Goal: Communication & Community: Participate in discussion

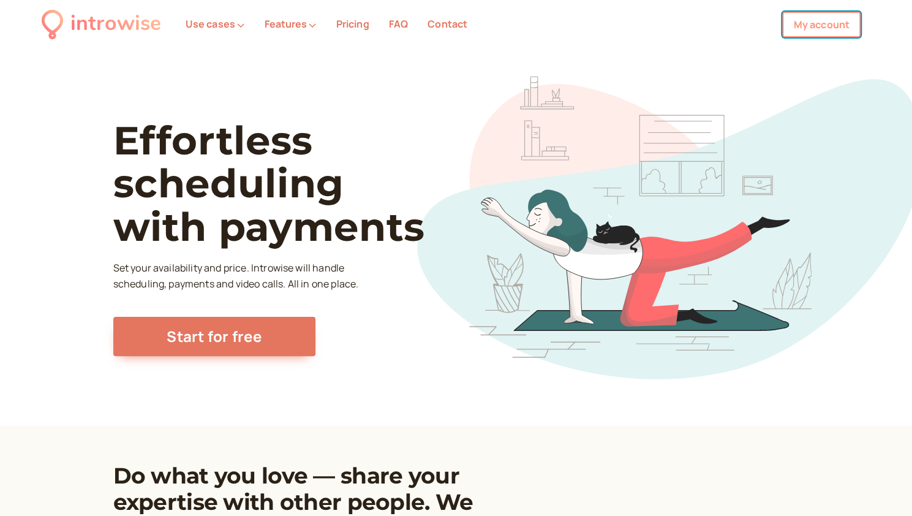
click at [800, 30] on link "My account" at bounding box center [821, 25] width 78 height 26
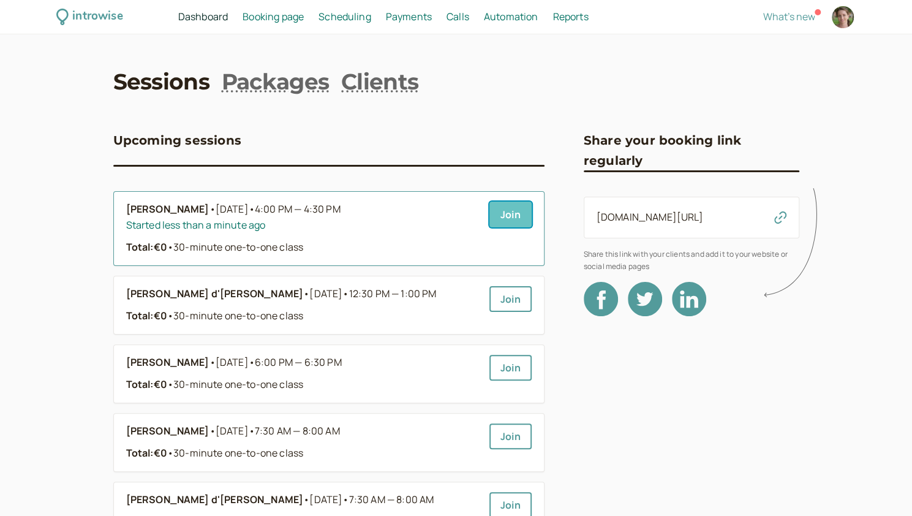
click at [523, 211] on link "Join" at bounding box center [510, 215] width 42 height 26
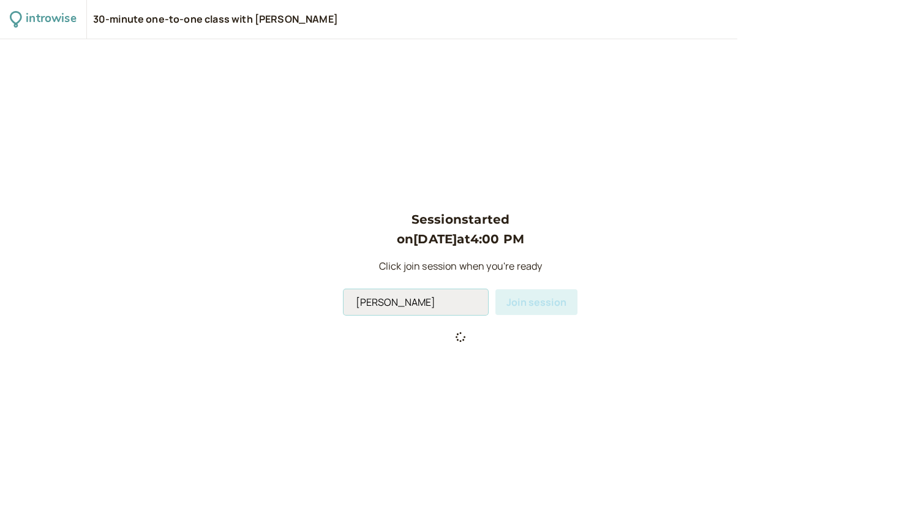
click at [429, 306] on input "[PERSON_NAME]" at bounding box center [416, 302] width 145 height 26
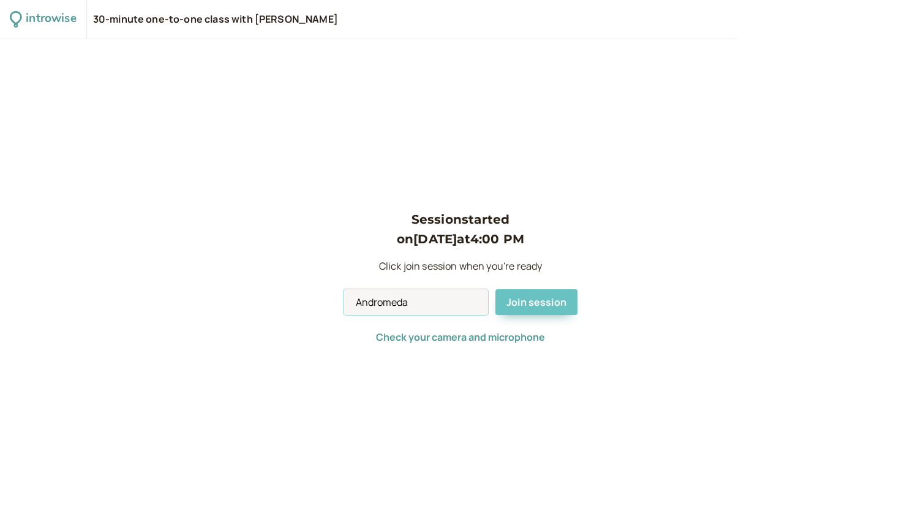
type input "Andromeda"
click at [524, 297] on span "Join session" at bounding box center [537, 301] width 60 height 13
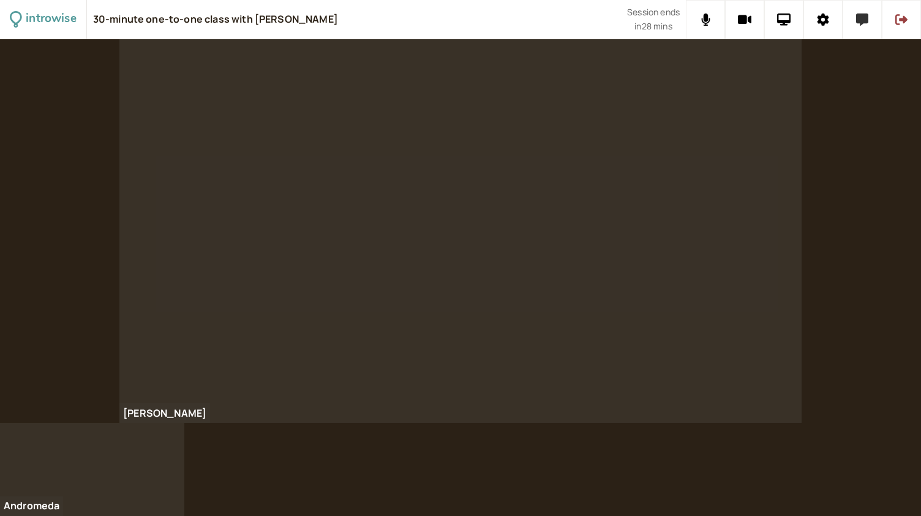
click at [857, 14] on icon at bounding box center [862, 19] width 12 height 12
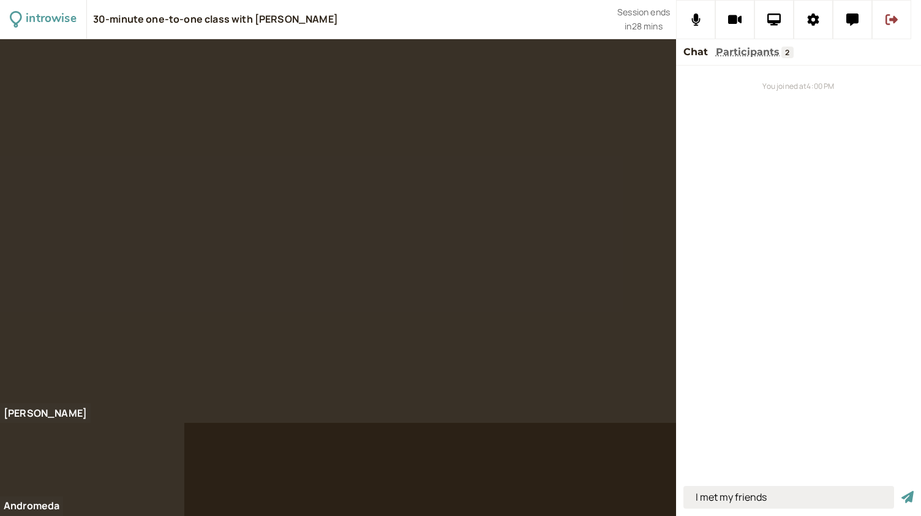
type input "I met my friends"
click at [902, 491] on button "submit" at bounding box center [908, 497] width 12 height 13
type input "t"
type input "I made dinner"
click at [902, 491] on button "submit" at bounding box center [908, 497] width 12 height 13
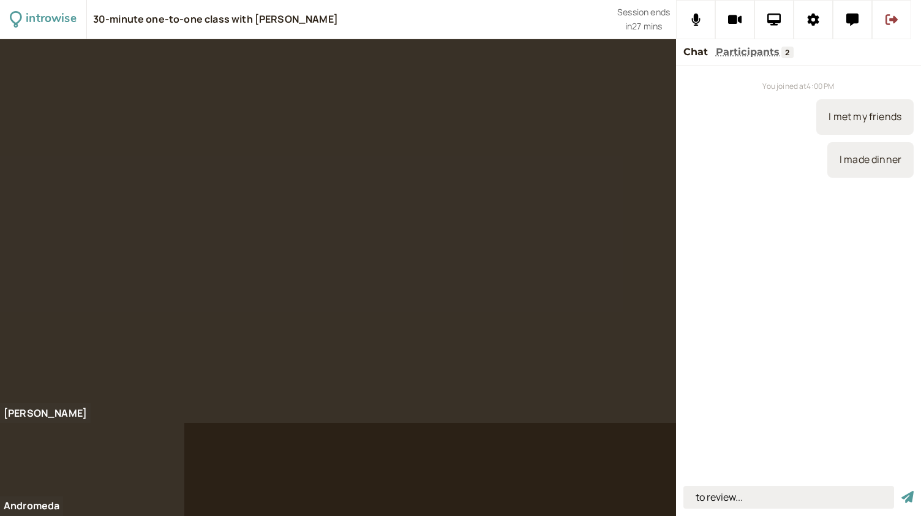
type input "to review..."
click at [902, 491] on button "submit" at bounding box center [908, 497] width 12 height 13
type input "we review the topics that we studied last year"
click at [902, 491] on button "submit" at bounding box center [908, 497] width 12 height 13
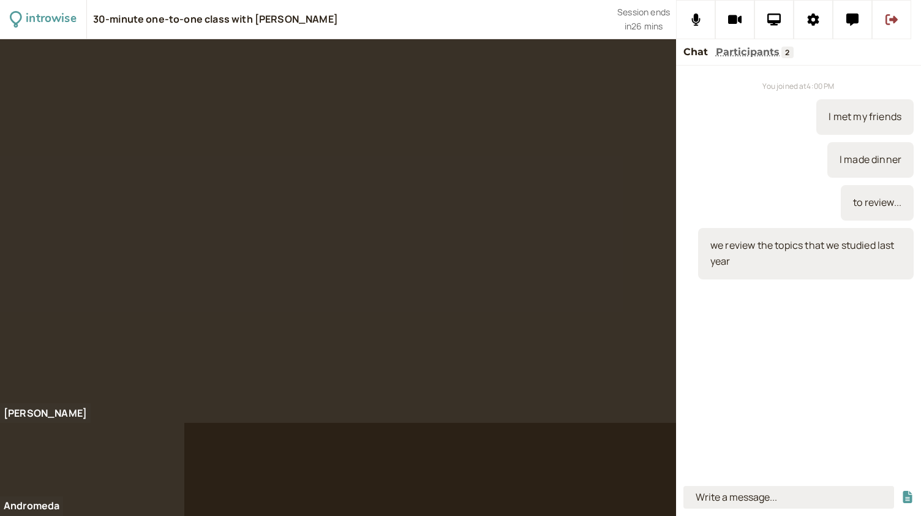
scroll to position [0, 0]
type input "the teacher doesn't teach a lot"
click at [902, 491] on button "submit" at bounding box center [908, 497] width 12 height 13
type input "w"
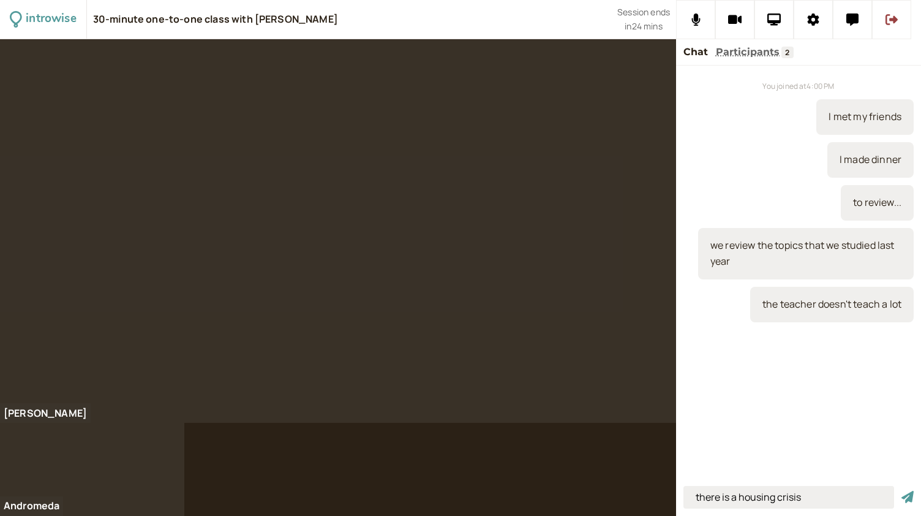
type input "there is a housing crisis"
click at [902, 491] on button "submit" at bounding box center [908, 497] width 12 height 13
type input "there is a scarcity of homes"
click at [902, 491] on button "submit" at bounding box center [908, 497] width 12 height 13
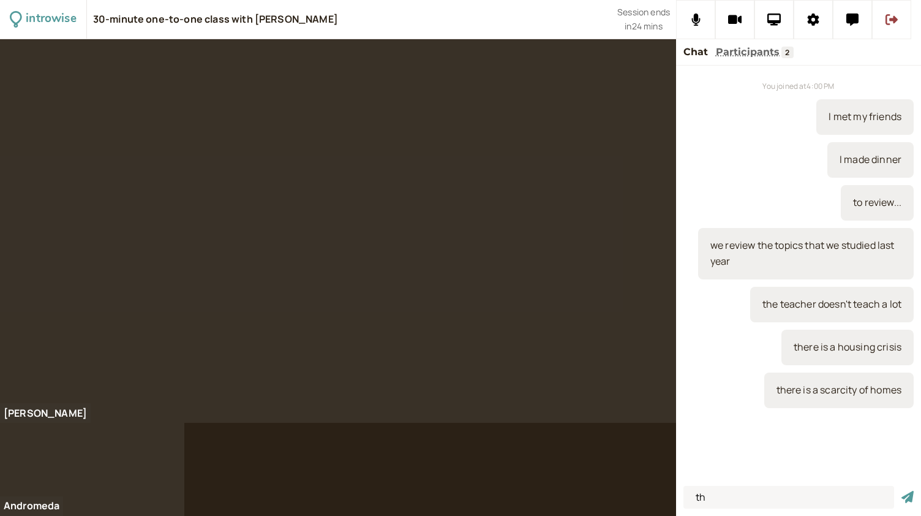
type input "t"
type input "houses are very expensive"
click at [902, 491] on button "submit" at bounding box center [908, 497] width 12 height 13
type input "tiny"
click at [902, 491] on button "submit" at bounding box center [908, 497] width 12 height 13
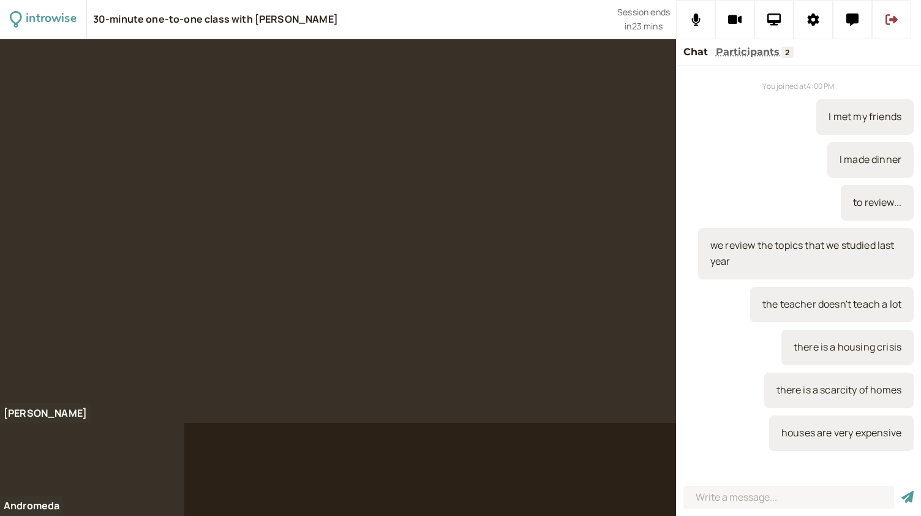
scroll to position [12, 0]
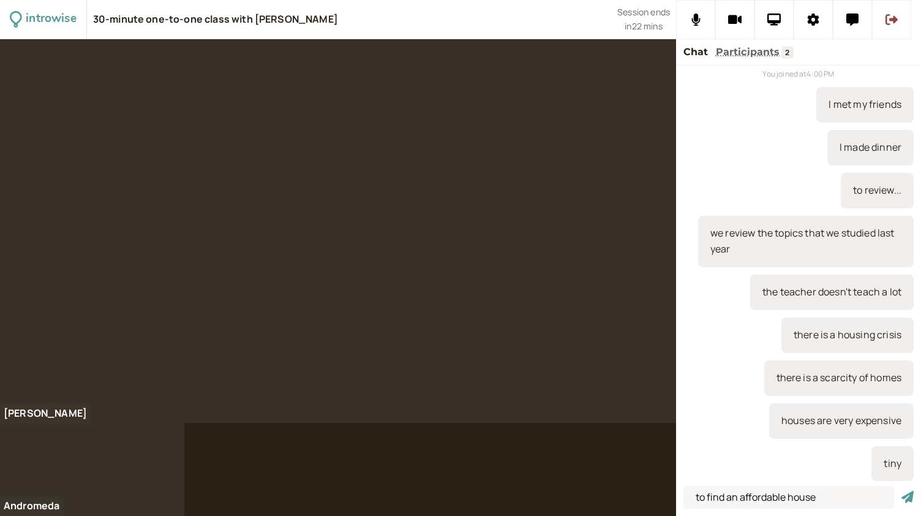
type input "to find an affordable house"
click at [902, 491] on button "submit" at bounding box center [908, 497] width 12 height 13
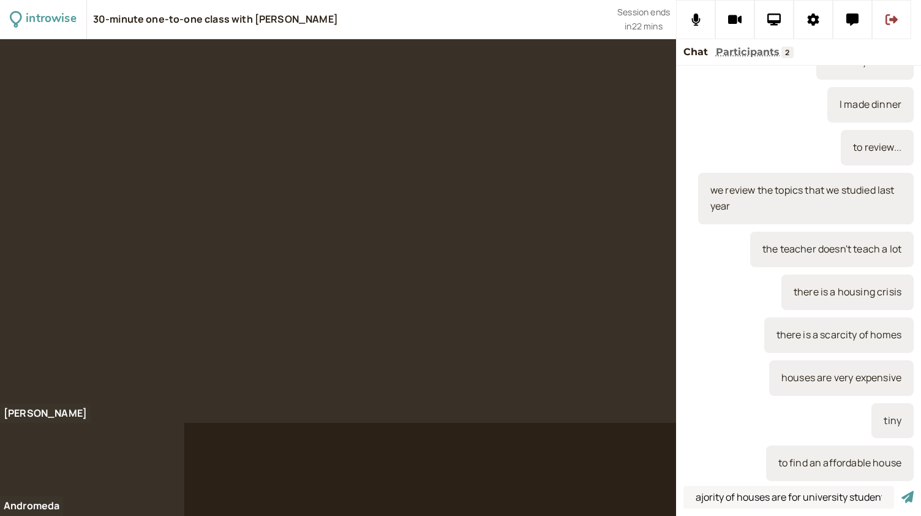
scroll to position [0, 35]
type input "the majority of houses are for university students"
click at [902, 491] on button "submit" at bounding box center [908, 497] width 12 height 13
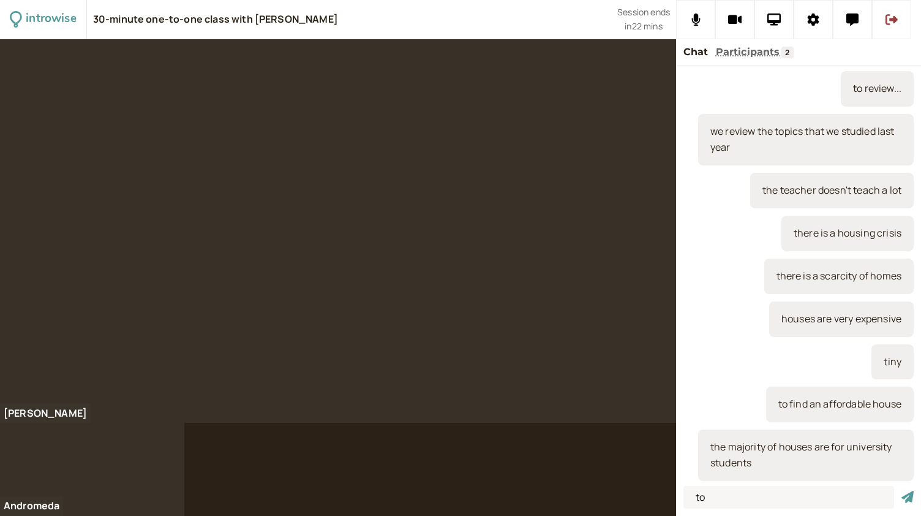
type input "t"
type input "you have more money"
click at [902, 491] on button "submit" at bounding box center [908, 497] width 12 height 13
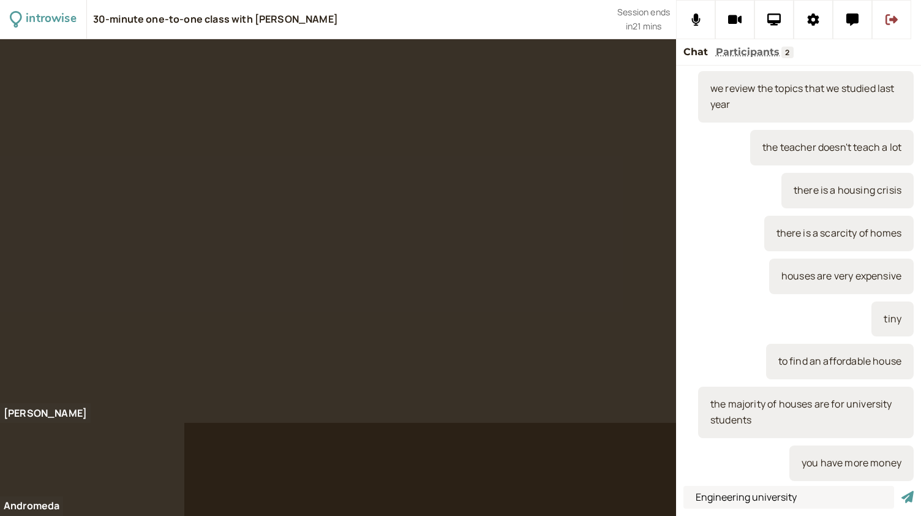
type input "Engineering university"
click at [902, 491] on button "submit" at bounding box center [908, 497] width 12 height 13
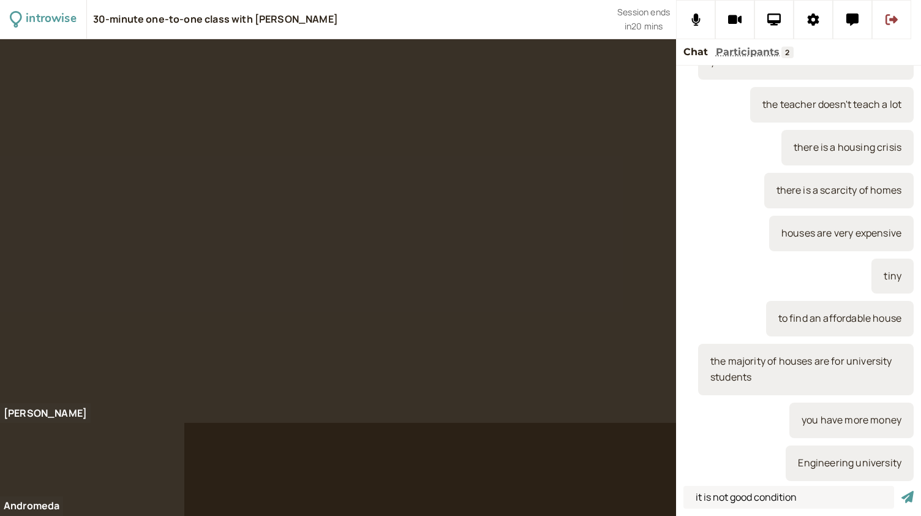
type input "it is not good condition"
click at [902, 491] on button "submit" at bounding box center [908, 497] width 12 height 13
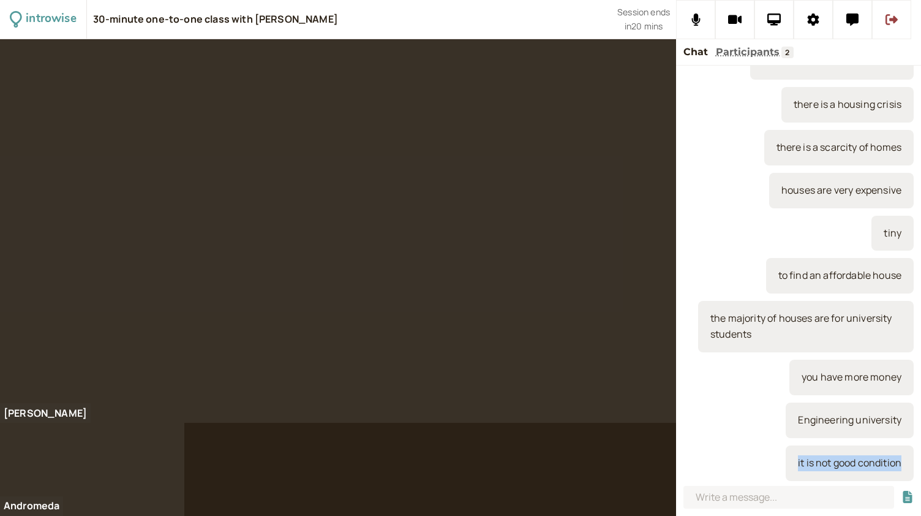
drag, startPoint x: 889, startPoint y: 462, endPoint x: 771, endPoint y: 461, distance: 118.2
click at [771, 461] on div "it is not good condition" at bounding box center [799, 463] width 230 height 36
copy div "it is not good condition"
click at [729, 496] on input at bounding box center [789, 497] width 211 height 23
paste input "it is not good condition"
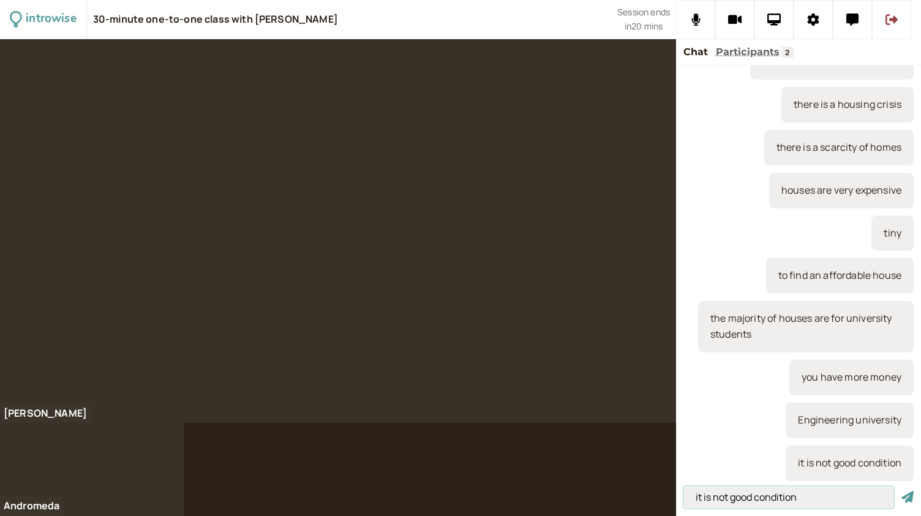
click at [731, 498] on input "it is not good condition" at bounding box center [789, 497] width 211 height 23
type input "it is not in good condition"
click at [902, 491] on button "submit" at bounding box center [908, 497] width 12 height 13
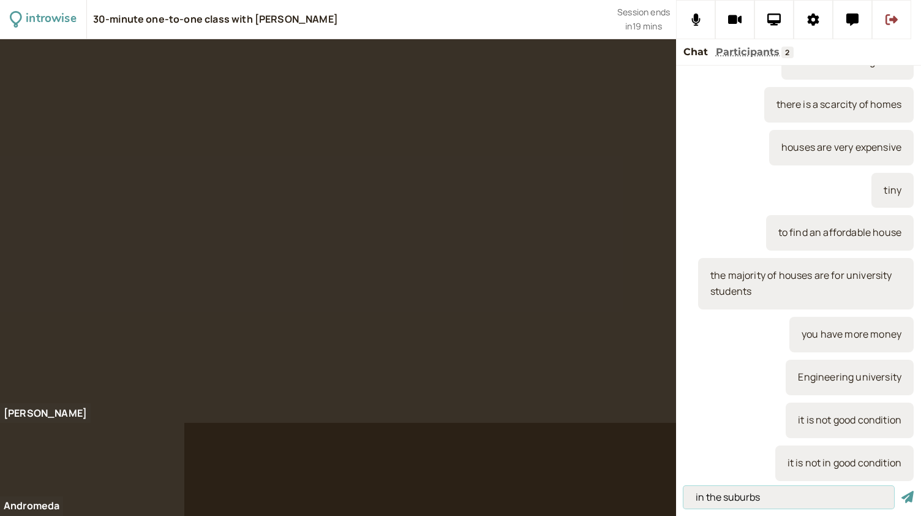
type input "in the suburbs"
click at [902, 491] on button "submit" at bounding box center [908, 497] width 12 height 13
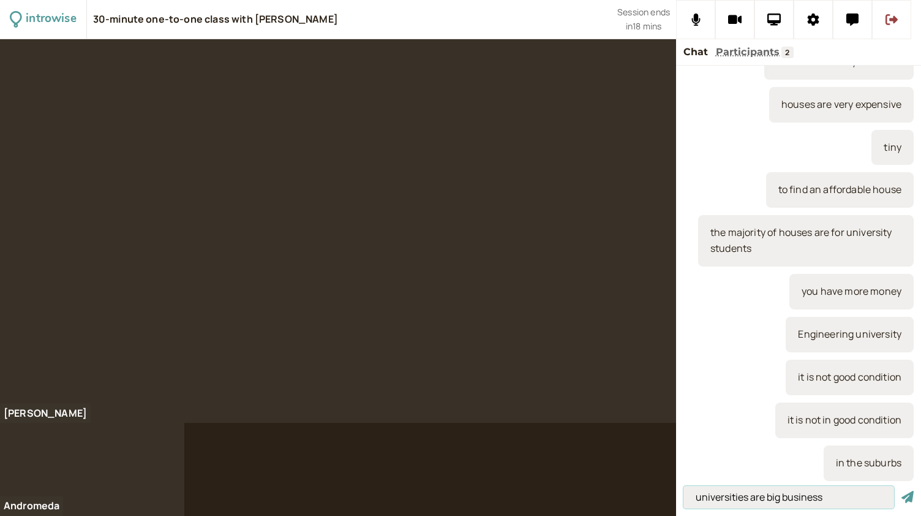
type input "universities are big business"
click at [902, 491] on button "submit" at bounding box center [908, 497] width 12 height 13
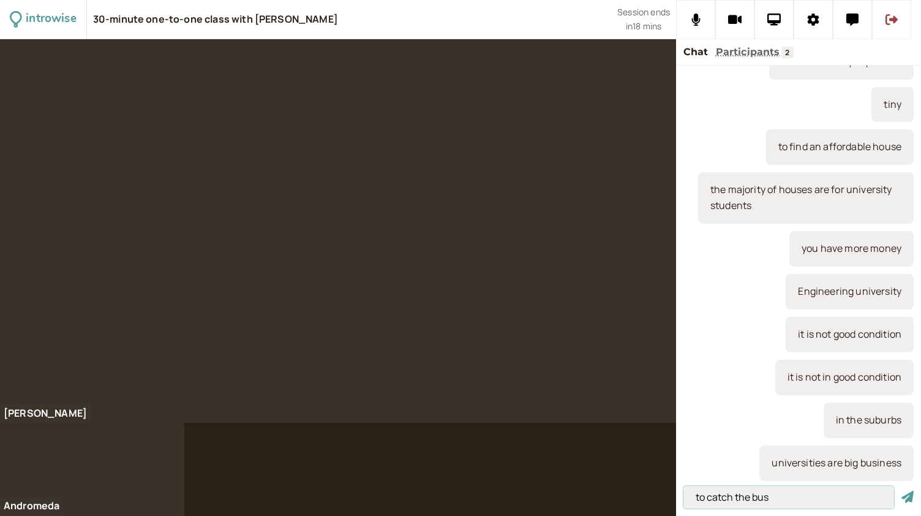
type input "to catch the bus"
click at [902, 491] on button "submit" at bounding box center [908, 497] width 12 height 13
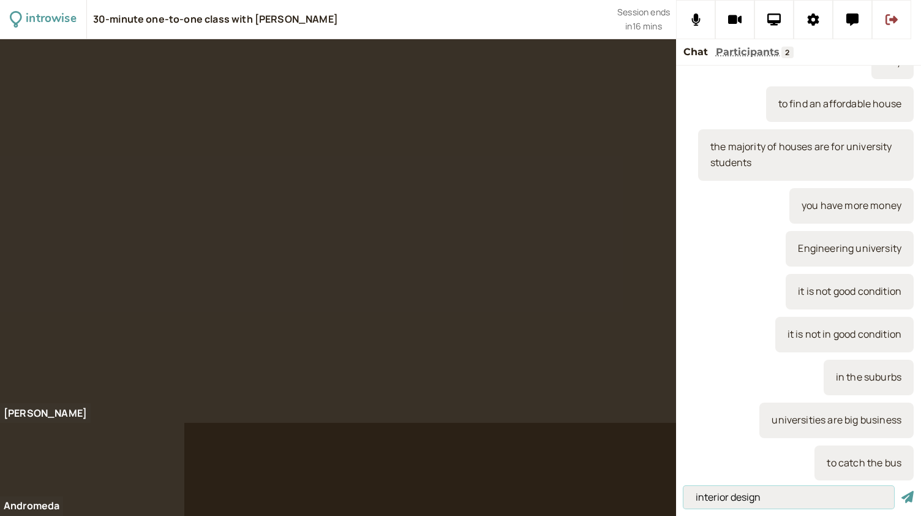
type input "interior design"
click at [902, 491] on button "submit" at bounding box center [908, 497] width 12 height 13
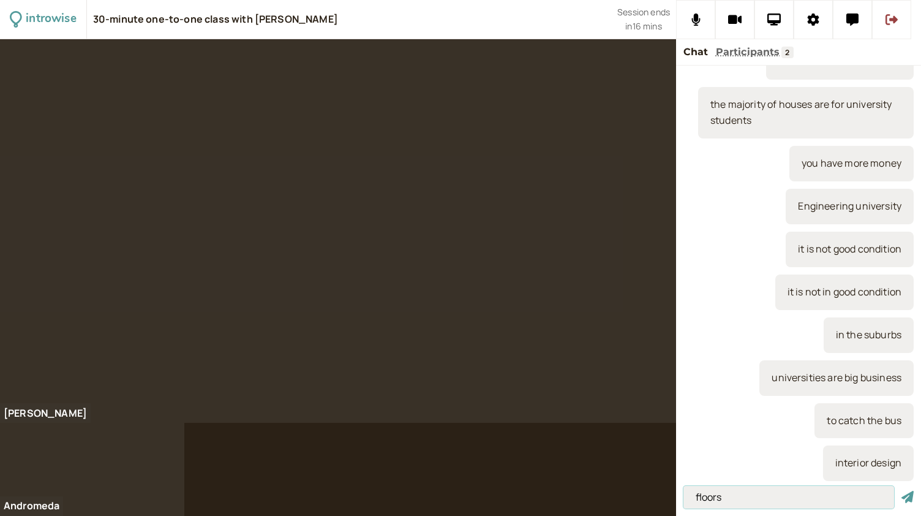
type input "floors"
click at [902, 491] on button "submit" at bounding box center [908, 497] width 12 height 13
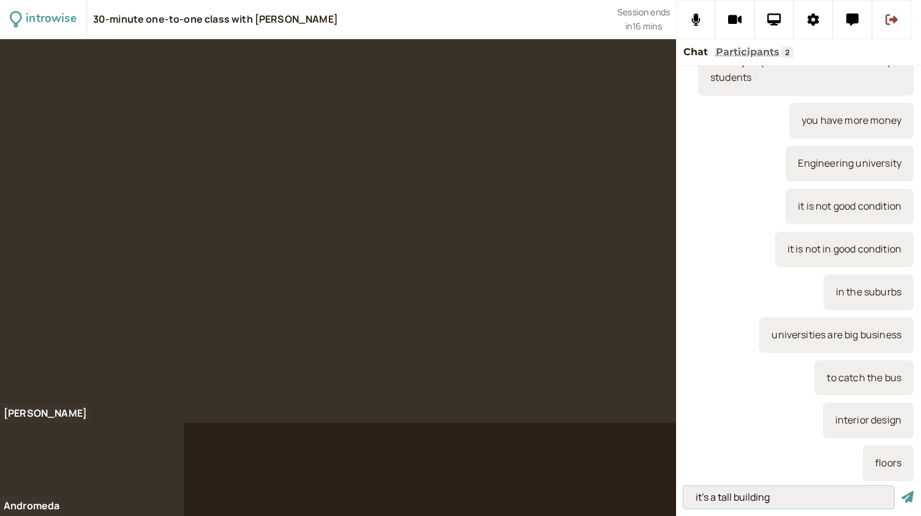
type input "it's a tall building"
click at [902, 491] on button "submit" at bounding box center [908, 497] width 12 height 13
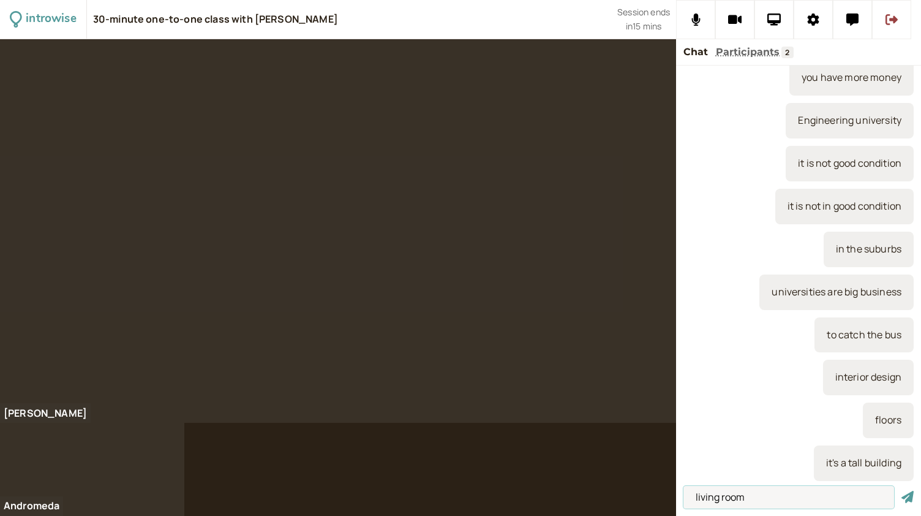
type input "living room"
click at [902, 491] on button "submit" at bounding box center [908, 497] width 12 height 13
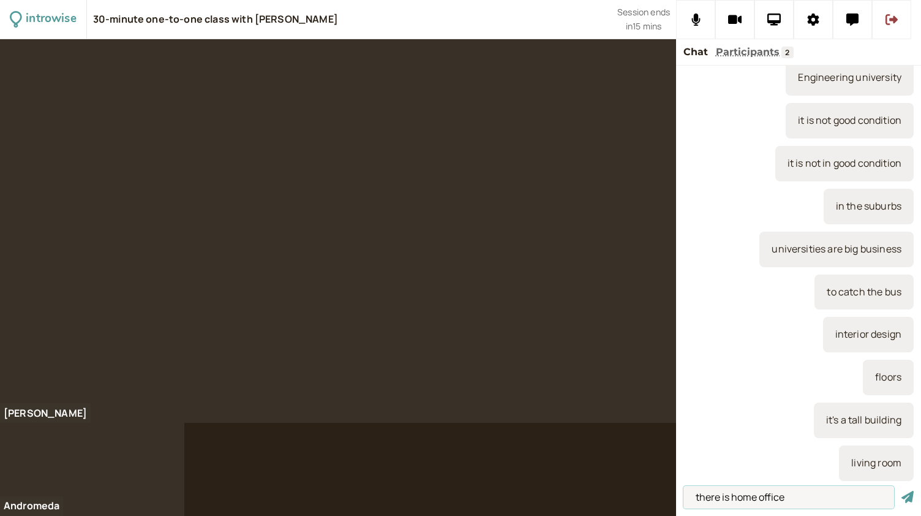
type input "there is home office"
click at [902, 491] on button "submit" at bounding box center [908, 497] width 12 height 13
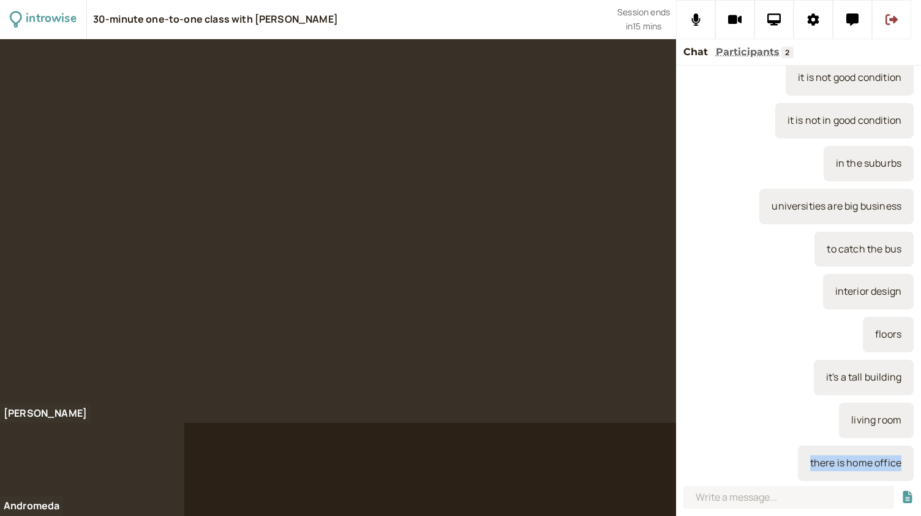
drag, startPoint x: 894, startPoint y: 463, endPoint x: 790, endPoint y: 464, distance: 104.7
click at [798, 464] on div "there is home office" at bounding box center [856, 463] width 116 height 36
copy div "there is home office"
click at [725, 498] on input at bounding box center [789, 497] width 211 height 23
paste input "there is home office"
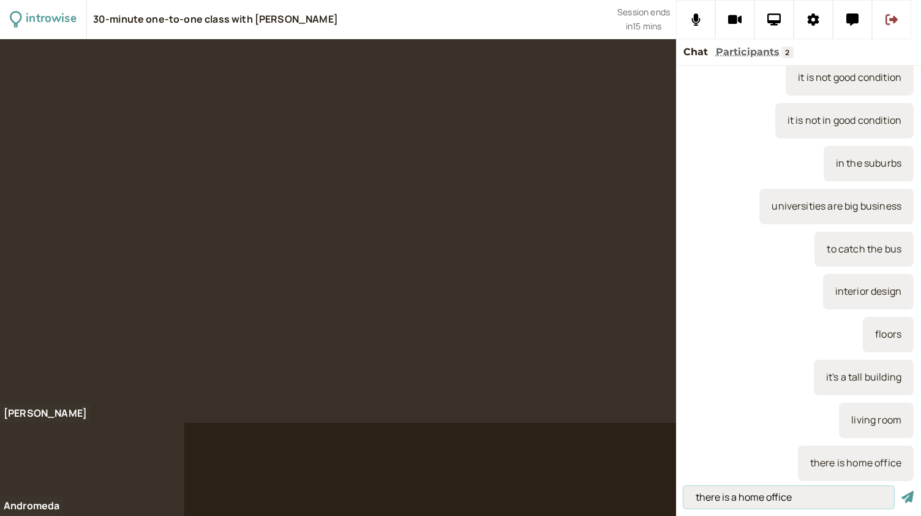
type input "there is a home office"
click at [902, 491] on button "submit" at bounding box center [908, 497] width 12 height 13
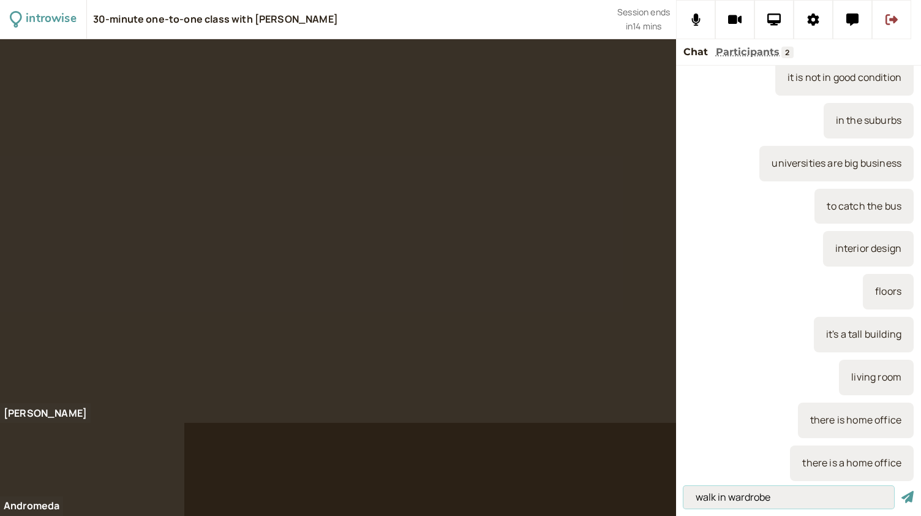
type input "walk in wardrobe"
click at [902, 491] on button "submit" at bounding box center [908, 497] width 12 height 13
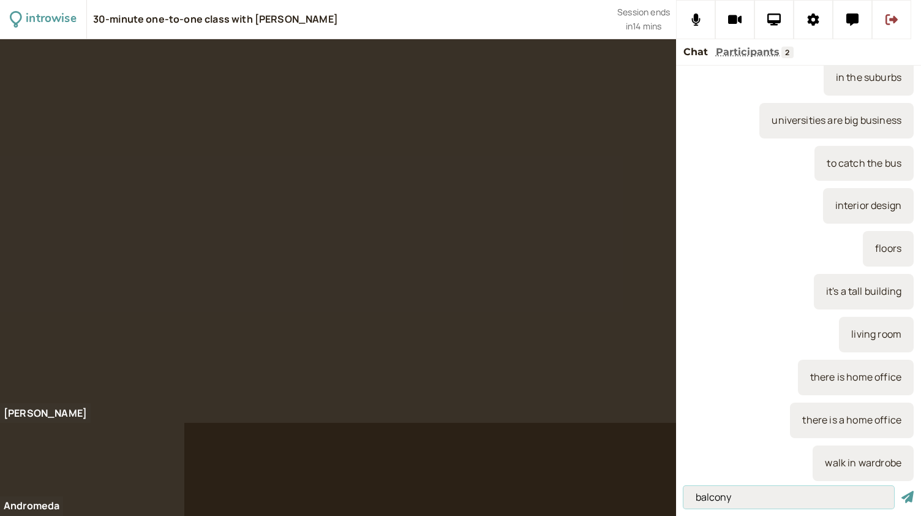
type input "balcony"
click at [902, 491] on button "submit" at bounding box center [908, 497] width 12 height 13
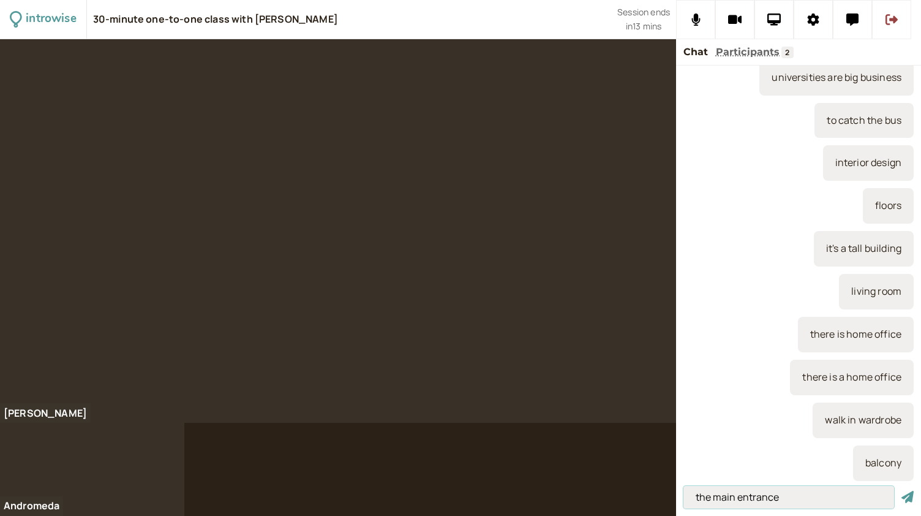
type input "the main entrance"
click at [902, 491] on button "submit" at bounding box center [908, 497] width 12 height 13
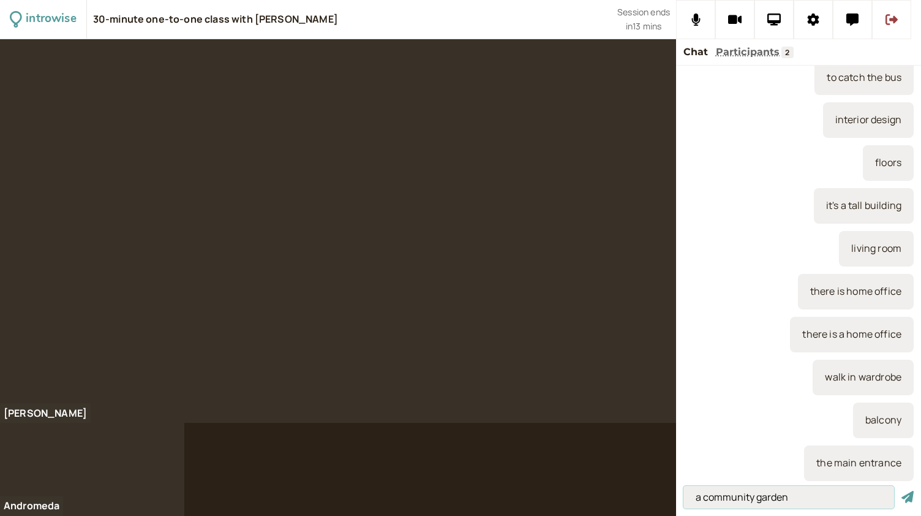
type input "a community garden"
click at [902, 491] on button "submit" at bounding box center [908, 497] width 12 height 13
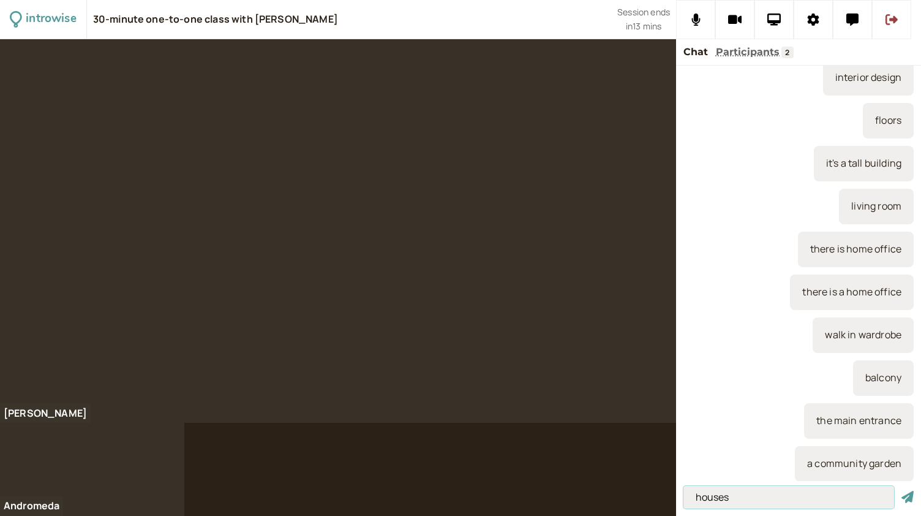
type input "houses"
click at [902, 491] on button "submit" at bounding box center [908, 497] width 12 height 13
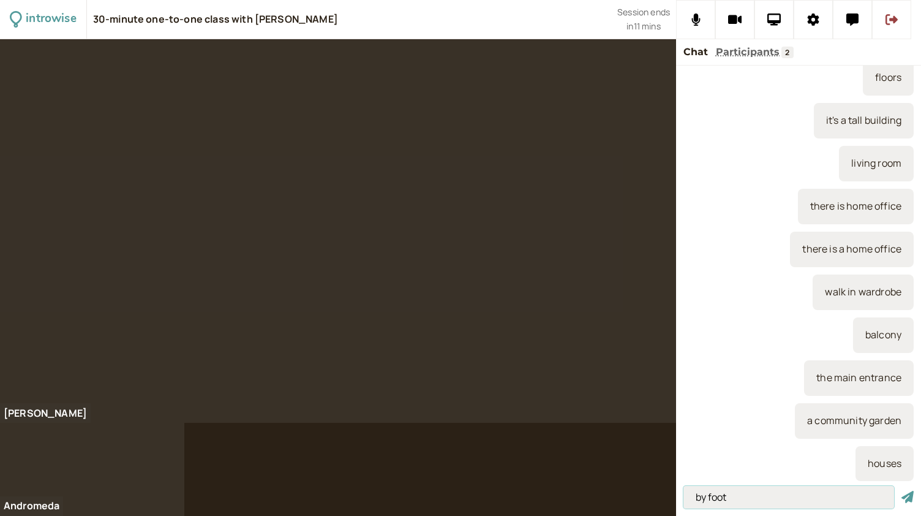
type input "by foot"
click at [902, 491] on button "submit" at bounding box center [908, 497] width 12 height 13
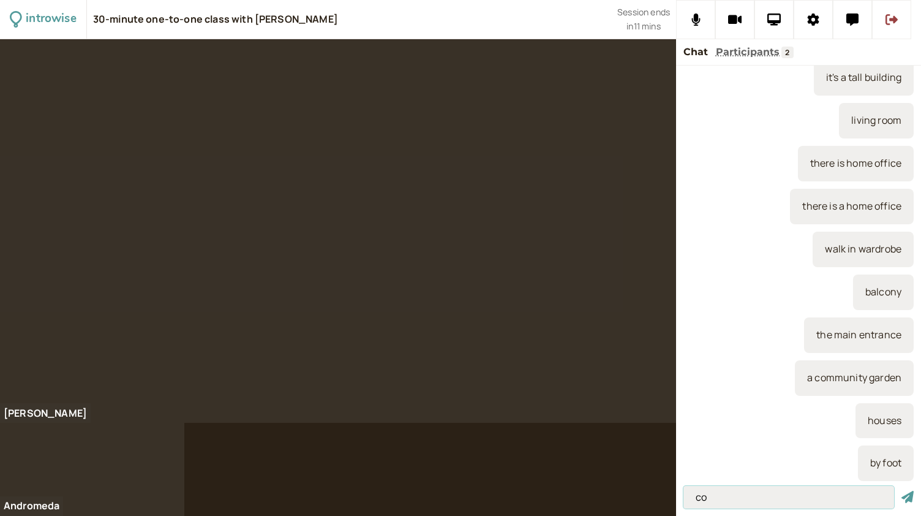
type input "c"
type input "practical"
click at [902, 491] on button "submit" at bounding box center [908, 497] width 12 height 13
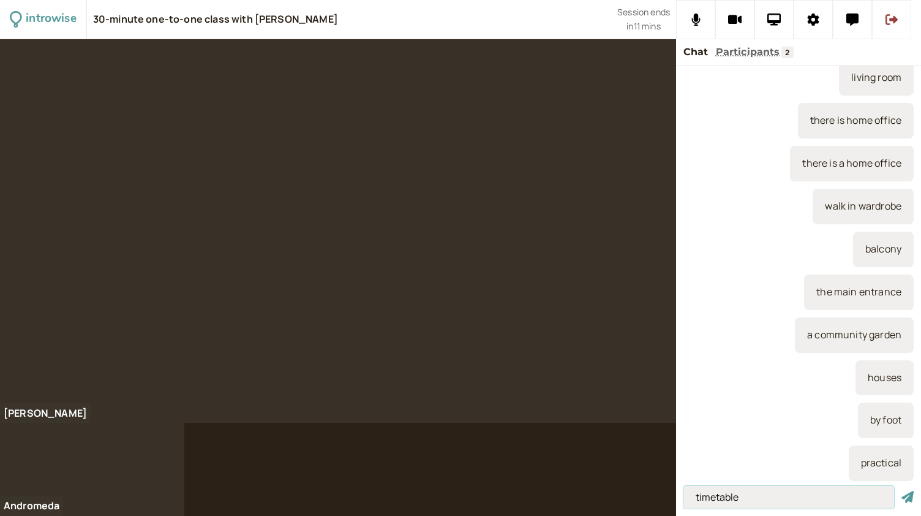
type input "timetable"
click at [902, 491] on button "submit" at bounding box center [908, 497] width 12 height 13
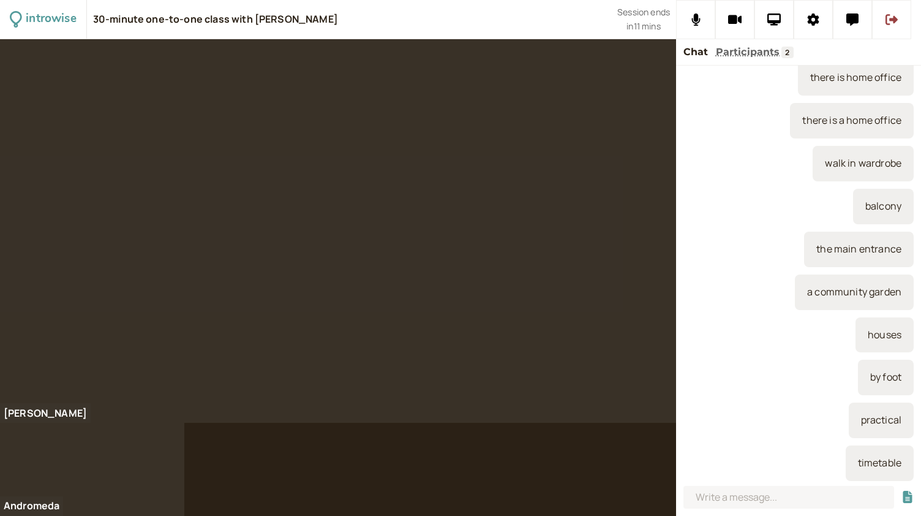
click at [305, 474] on div at bounding box center [460, 277] width 921 height 477
click at [711, 502] on input at bounding box center [789, 497] width 211 height 23
type input "cycle lane"
click at [902, 491] on button "submit" at bounding box center [908, 497] width 12 height 13
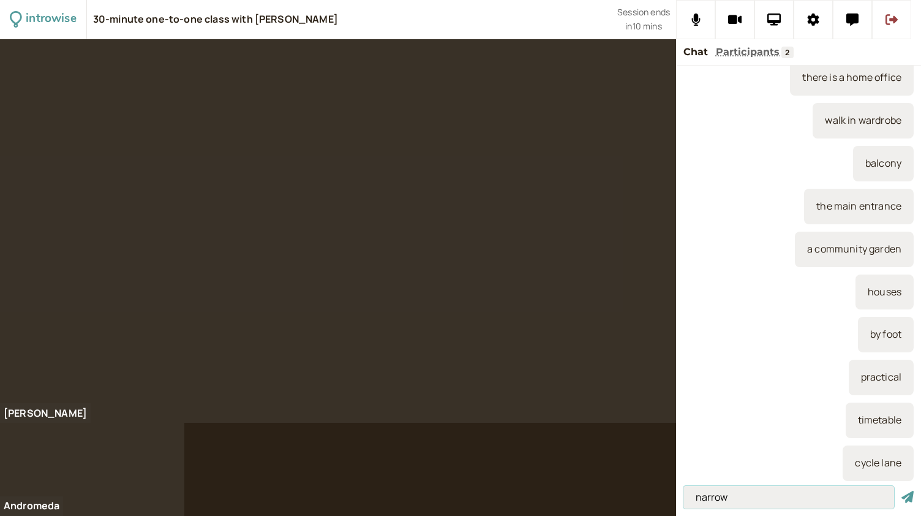
type input "narrow"
click at [902, 491] on button "submit" at bounding box center [908, 497] width 12 height 13
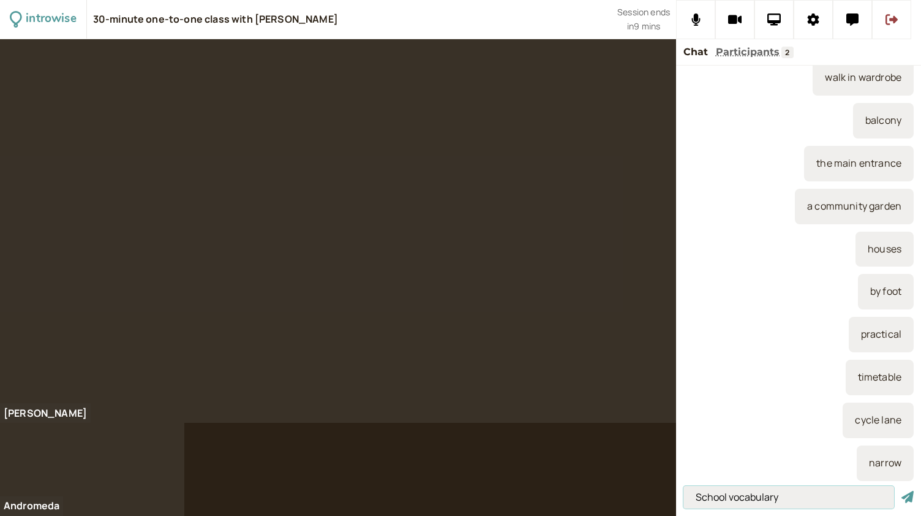
type input "School vocabulary"
click at [902, 491] on button "submit" at bounding box center [908, 497] width 12 height 13
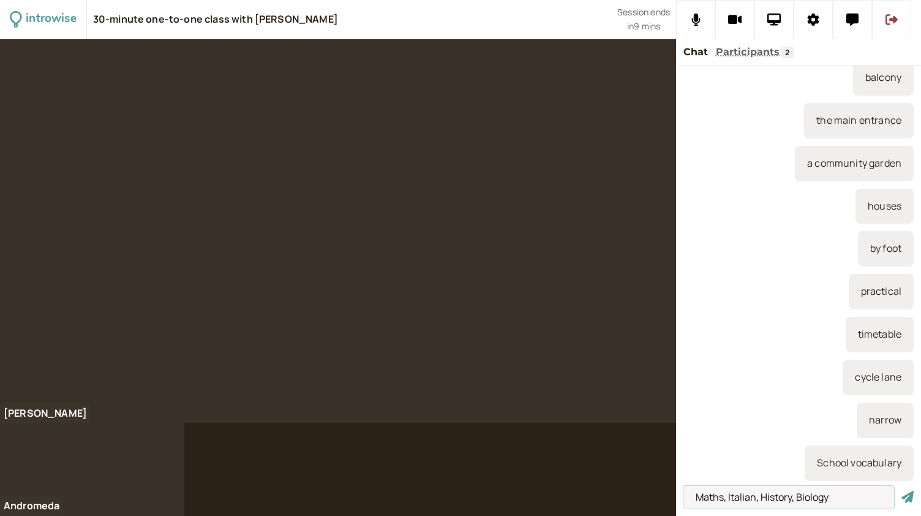
type input "Maths, Italian, History, Biology"
click at [902, 491] on button "submit" at bounding box center [908, 497] width 12 height 13
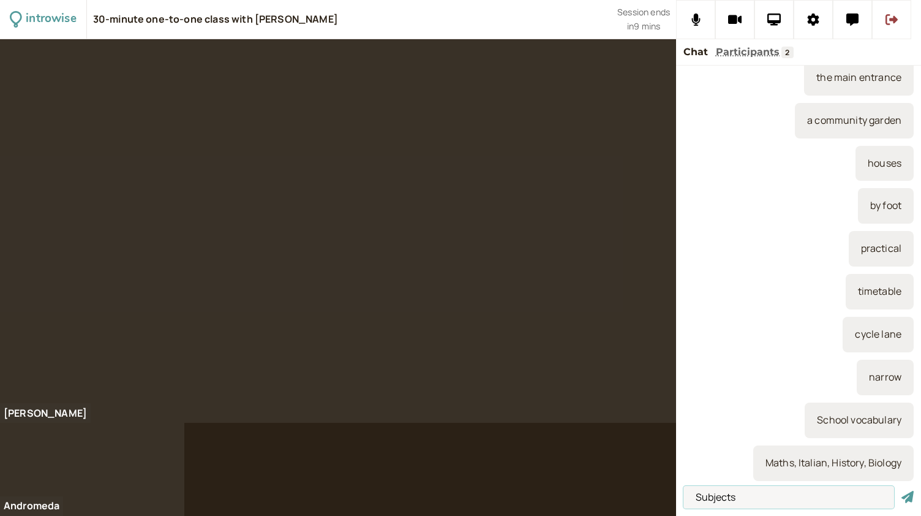
type input "Subjects"
click at [902, 491] on button "submit" at bounding box center [908, 497] width 12 height 13
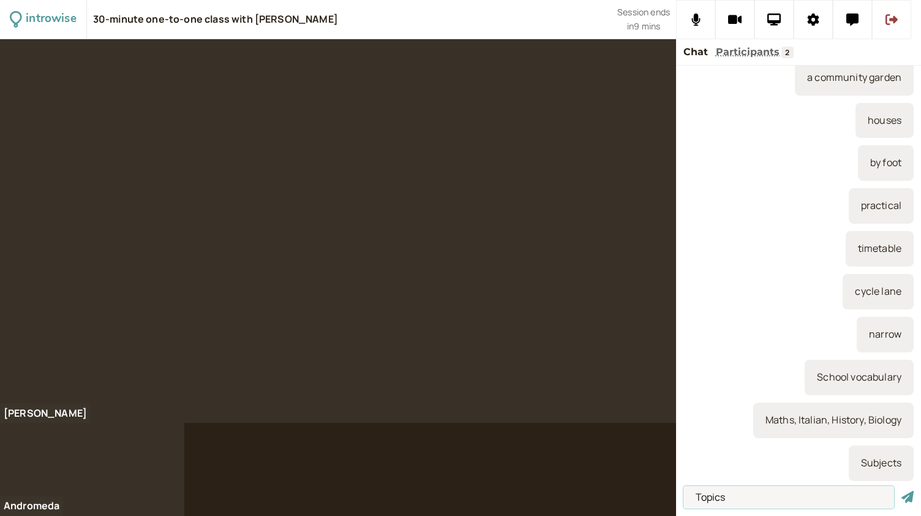
type input "Topics"
click at [902, 491] on button "submit" at bounding box center [908, 497] width 12 height 13
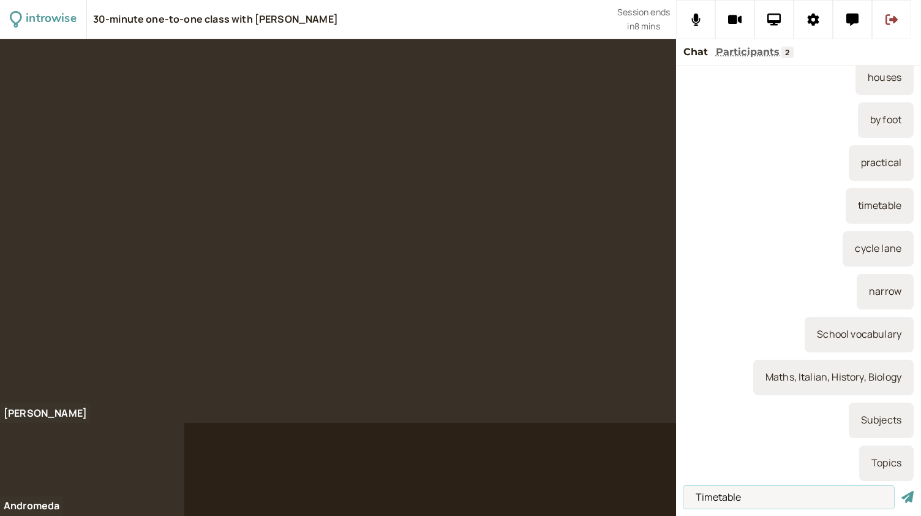
type input "Timetable"
click at [902, 491] on button "submit" at bounding box center [908, 497] width 12 height 13
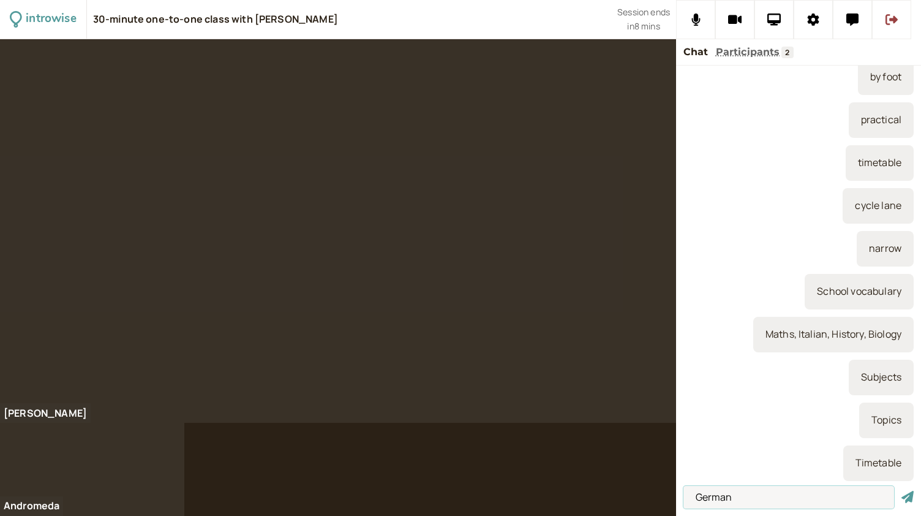
type input "German"
click at [902, 491] on button "submit" at bounding box center [908, 497] width 12 height 13
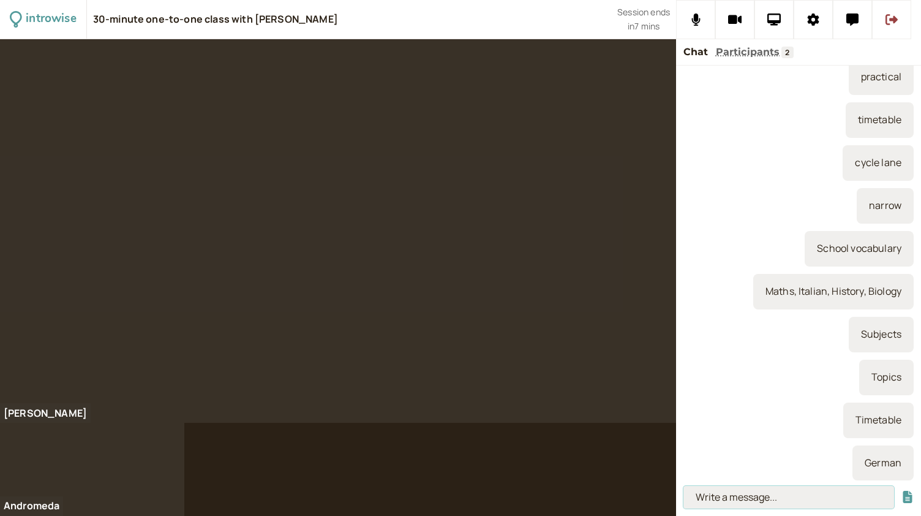
click at [726, 496] on input at bounding box center [789, 497] width 211 height 23
type input "Notebook"
click at [902, 491] on button "submit" at bounding box center [908, 497] width 12 height 13
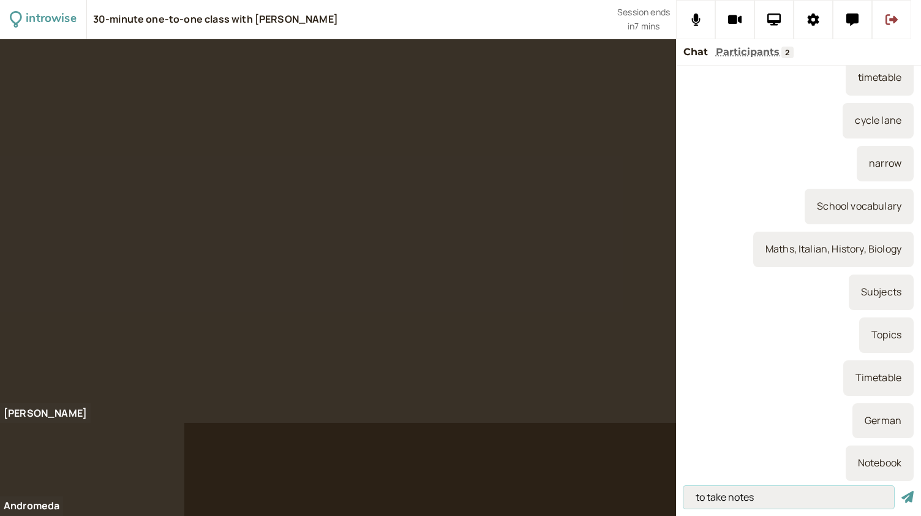
type input "to take notes"
click at [902, 491] on button "submit" at bounding box center [908, 497] width 12 height 13
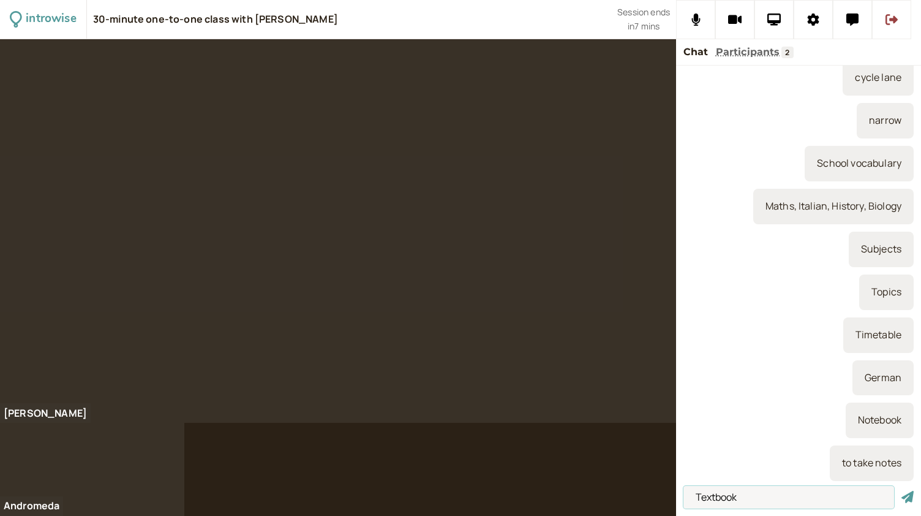
type input "Textbook"
click at [902, 491] on button "submit" at bounding box center [908, 497] width 12 height 13
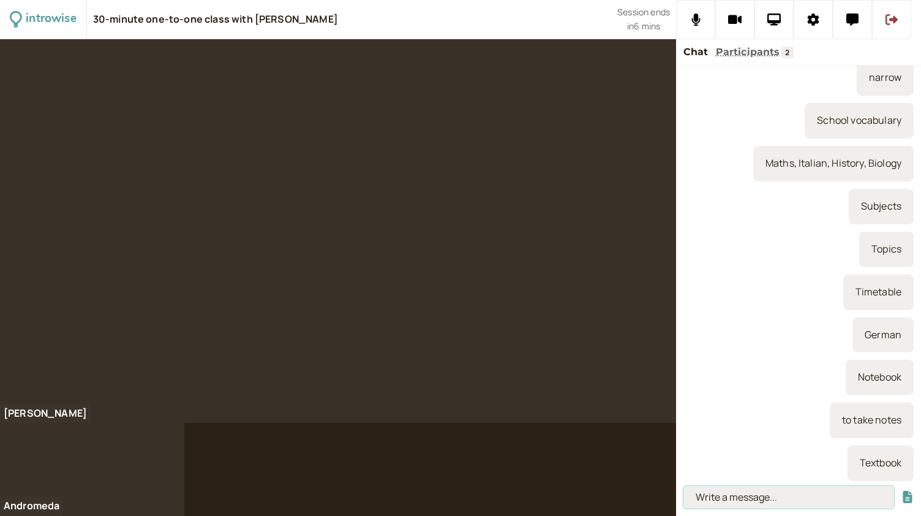
click at [715, 498] on input at bounding box center [789, 497] width 211 height 23
type input "to get a result / marks"
click at [902, 491] on button "submit" at bounding box center [908, 497] width 12 height 13
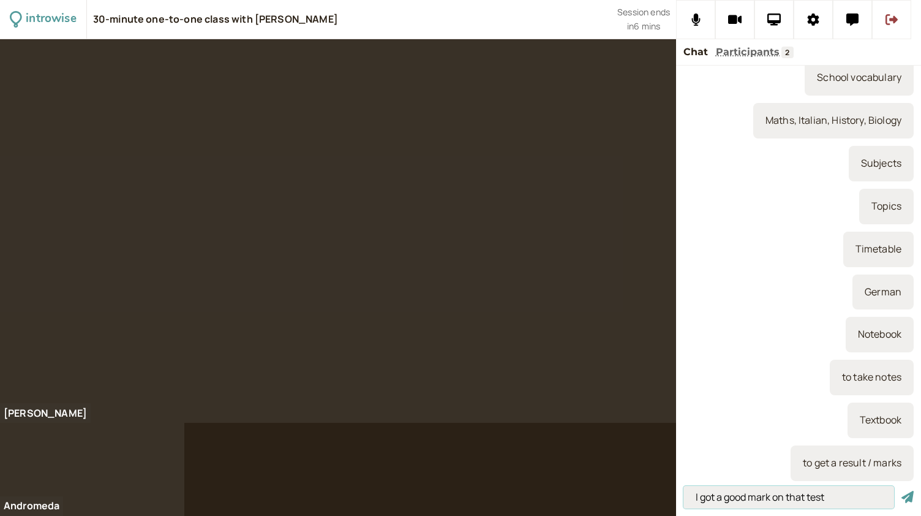
type input "I got a good mark on that test"
click at [902, 491] on button "submit" at bounding box center [908, 497] width 12 height 13
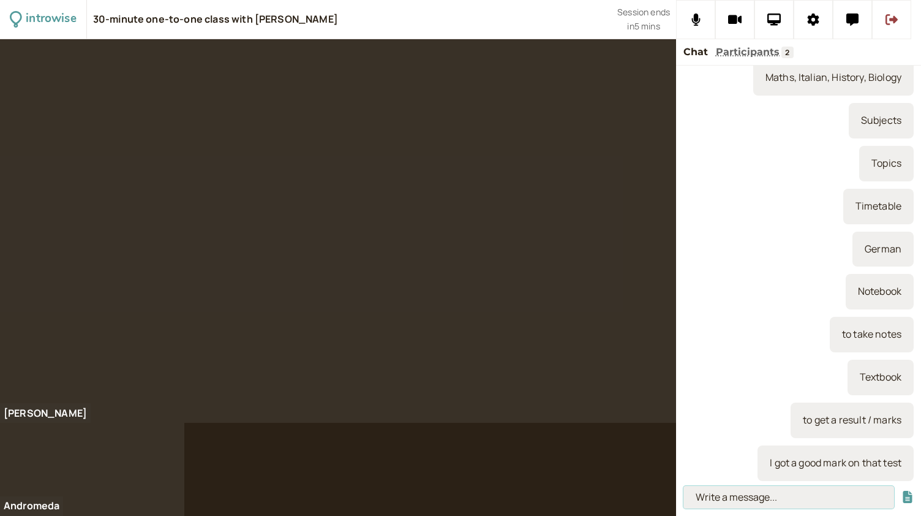
click at [729, 497] on input at bounding box center [789, 497] width 211 height 23
type input "uniform"
click at [902, 491] on button "submit" at bounding box center [908, 497] width 12 height 13
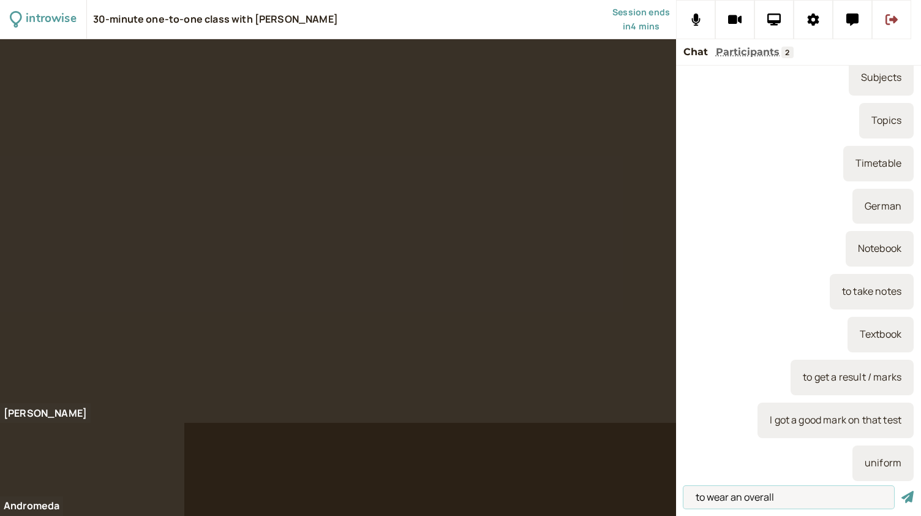
type input "to wear an overall"
click at [902, 491] on button "submit" at bounding box center [908, 497] width 12 height 13
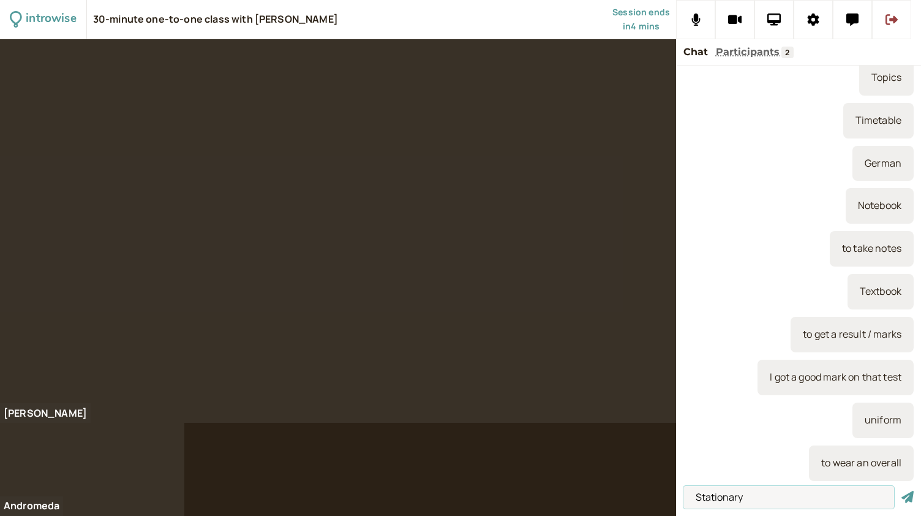
type input "Stationary"
click at [902, 491] on button "submit" at bounding box center [908, 497] width 12 height 13
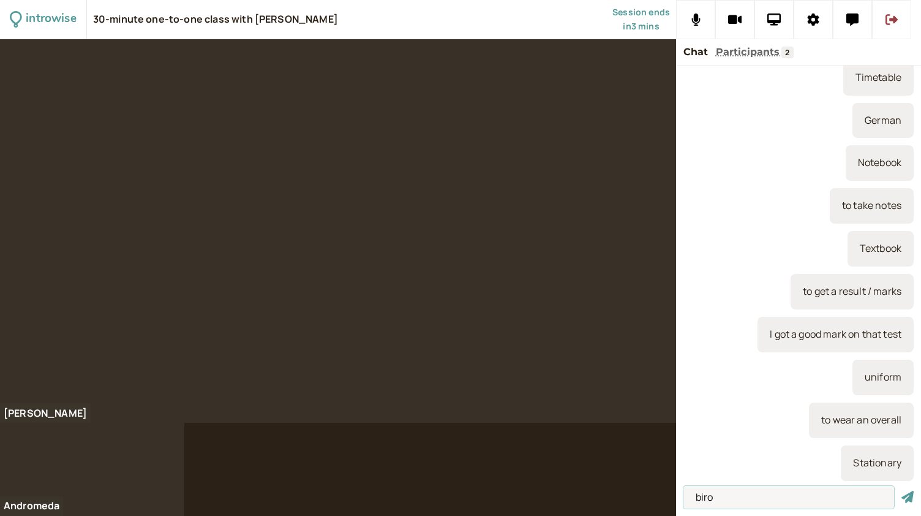
type input "biro"
click at [902, 491] on button "submit" at bounding box center [908, 497] width 12 height 13
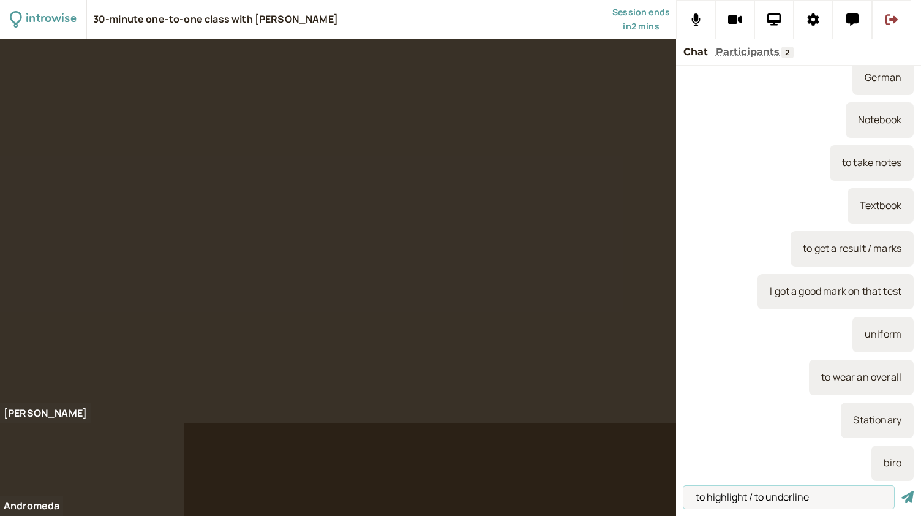
type input "to highlight / to underline"
click at [902, 491] on button "submit" at bounding box center [908, 497] width 12 height 13
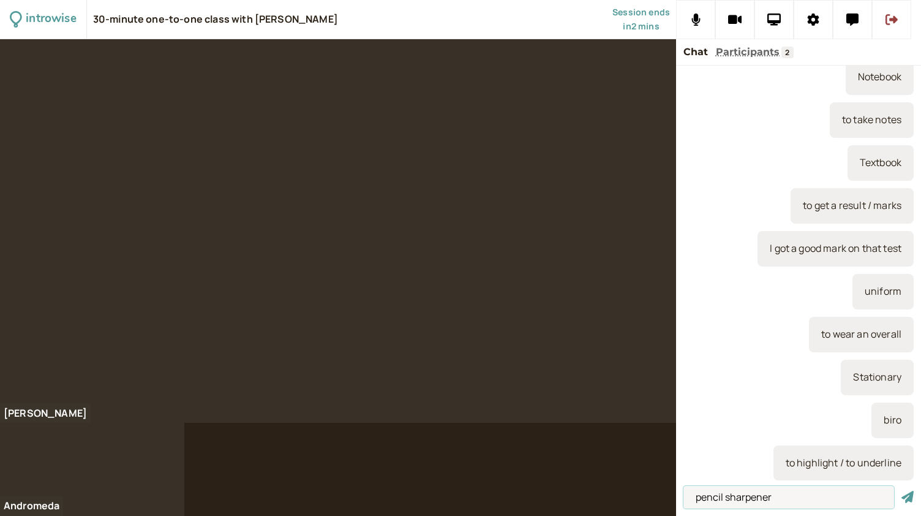
type input "pencil sharpener"
click at [902, 491] on button "submit" at bounding box center [908, 497] width 12 height 13
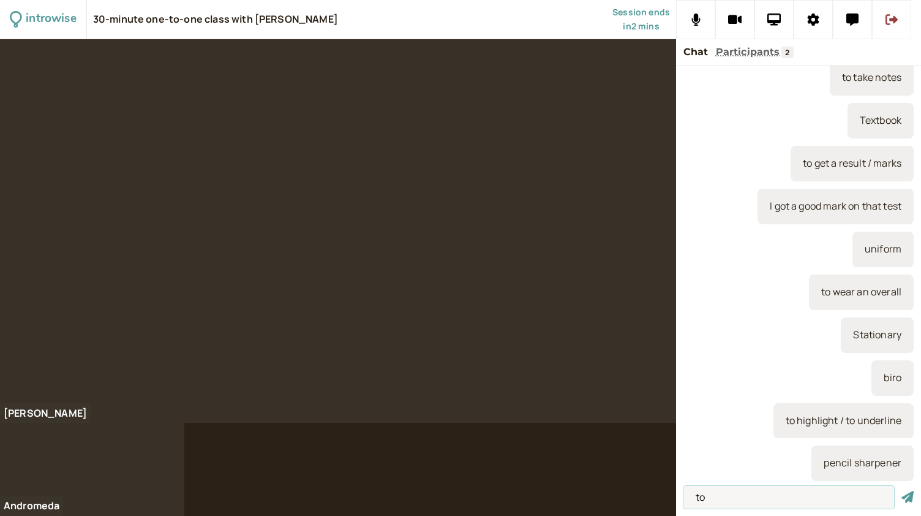
type input "t"
type input "to be sharp"
click at [902, 491] on button "submit" at bounding box center [908, 497] width 12 height 13
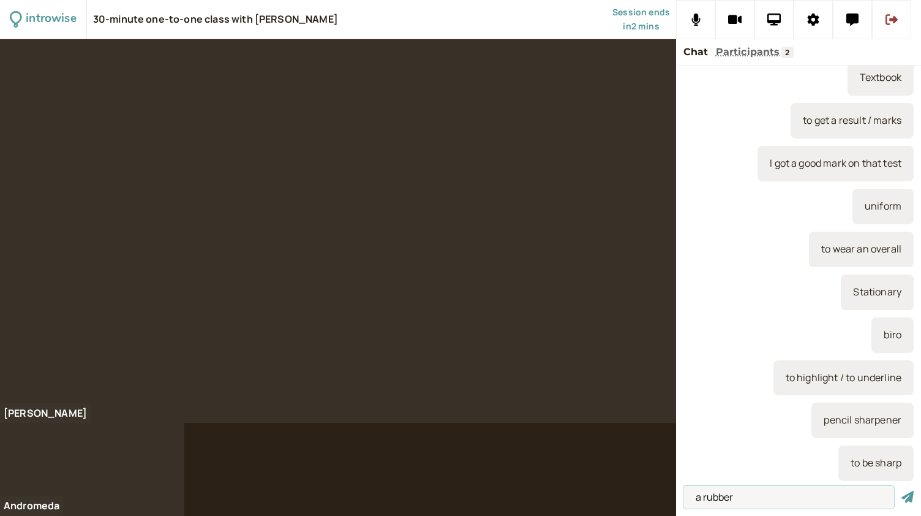
type input "a rubber"
click at [902, 491] on button "submit" at bounding box center [908, 497] width 12 height 13
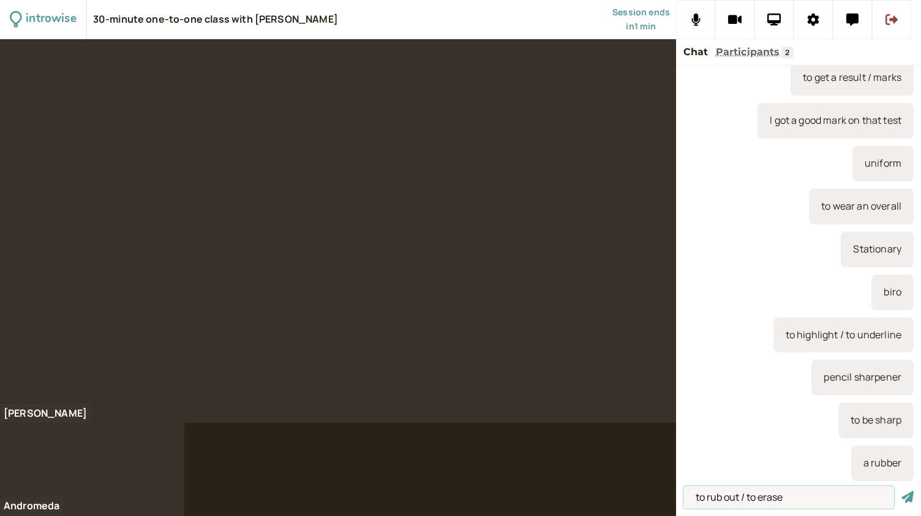
type input "to rub out / to erase"
click at [902, 491] on button "submit" at bounding box center [908, 497] width 12 height 13
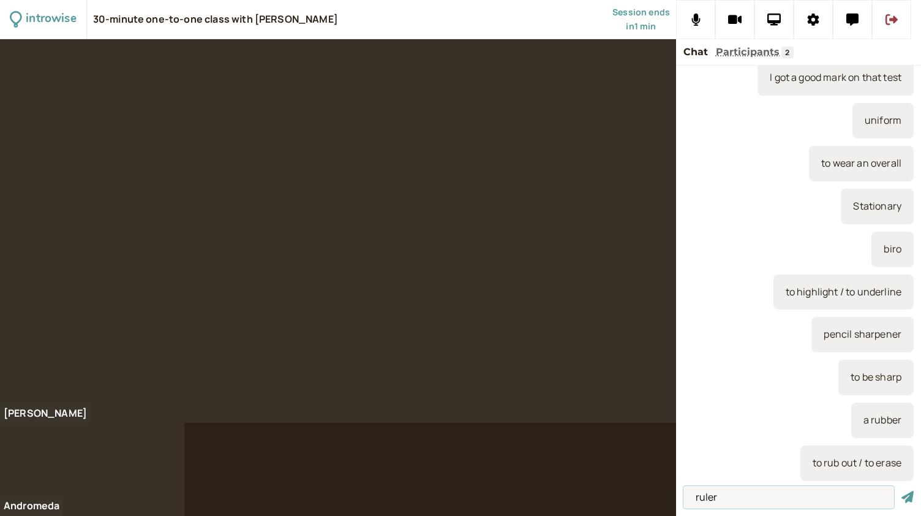
type input "ruler"
click at [902, 491] on button "submit" at bounding box center [908, 497] width 12 height 13
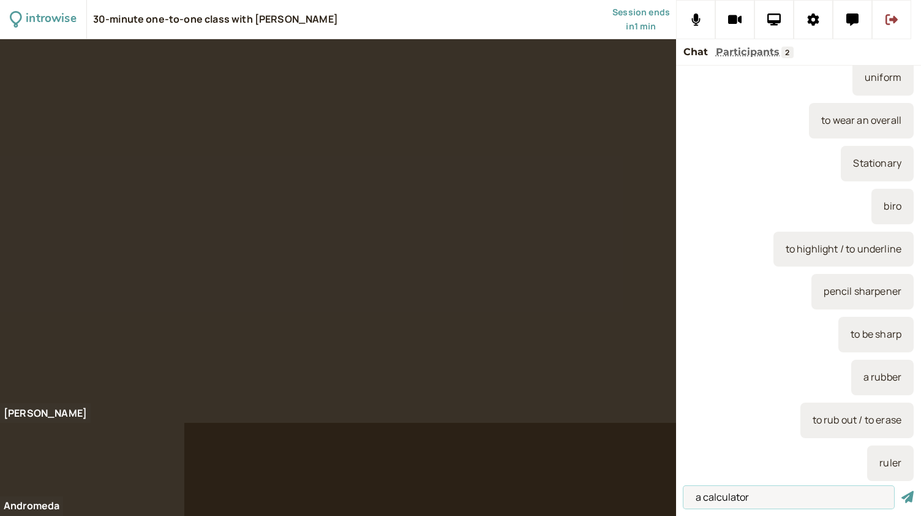
type input "a calculator"
click at [902, 491] on button "submit" at bounding box center [908, 497] width 12 height 13
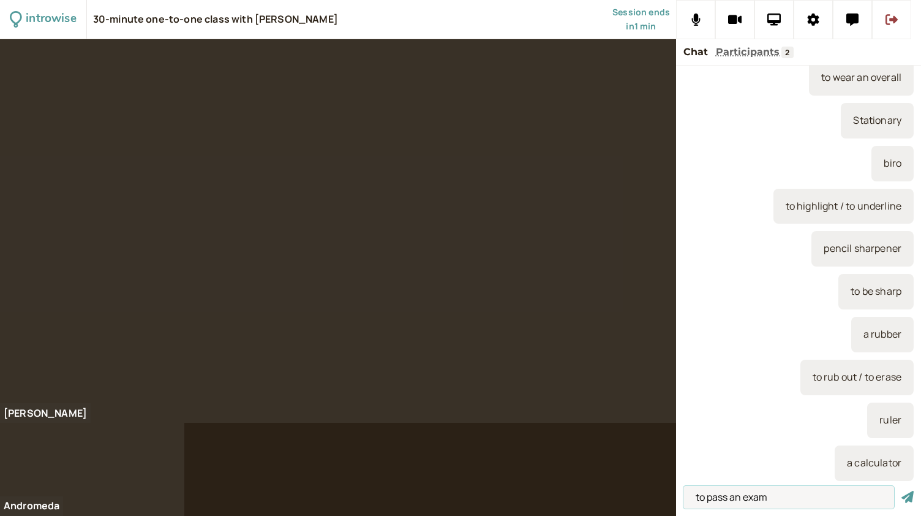
type input "to pass an exam"
click at [902, 491] on button "submit" at bounding box center [908, 497] width 12 height 13
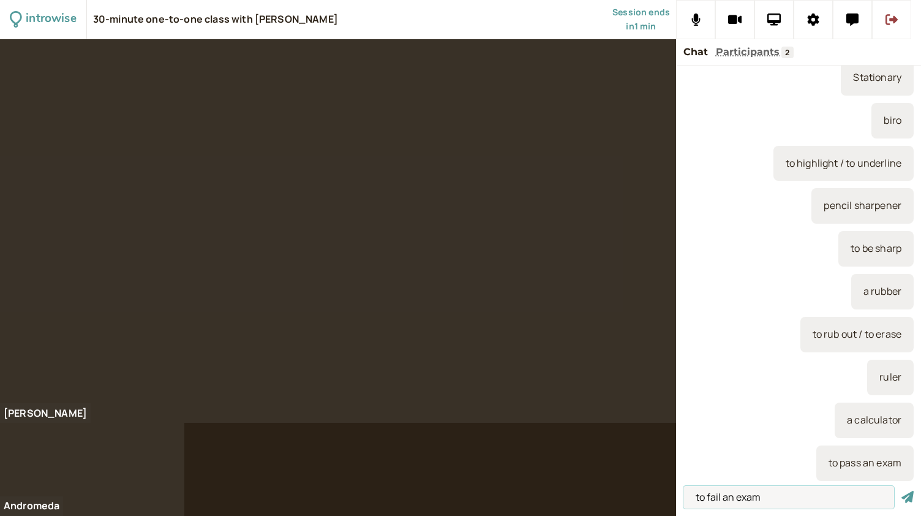
type input "to fail an exam"
click at [902, 491] on button "submit" at bounding box center [908, 497] width 12 height 13
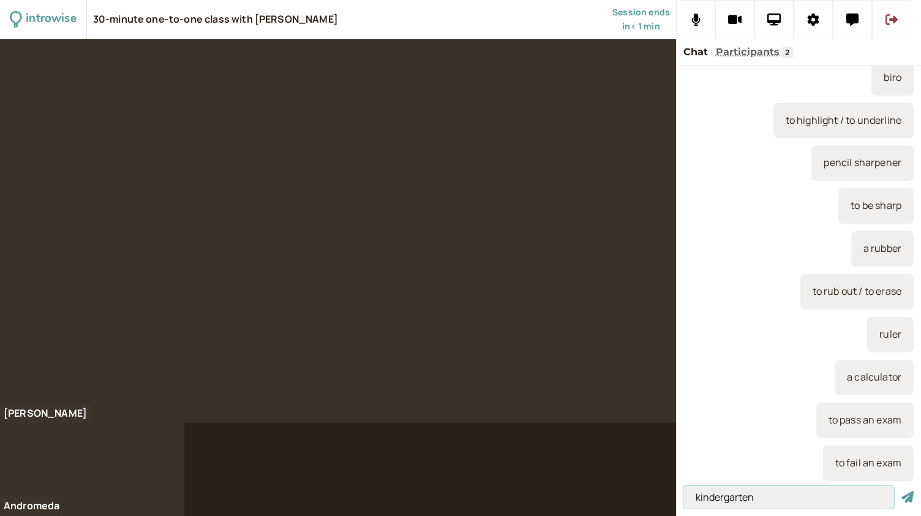
type input "kindergarten"
click at [902, 491] on button "submit" at bounding box center [908, 497] width 12 height 13
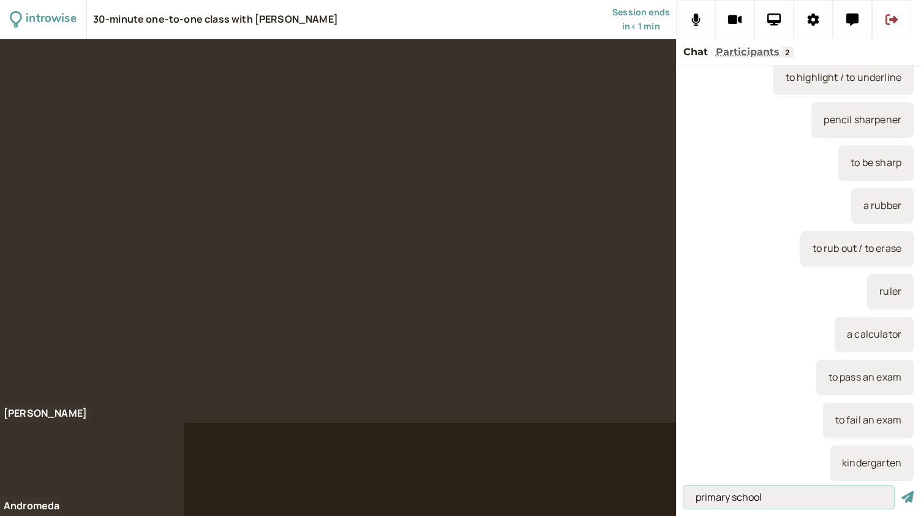
type input "primary school"
click at [902, 491] on button "submit" at bounding box center [908, 497] width 12 height 13
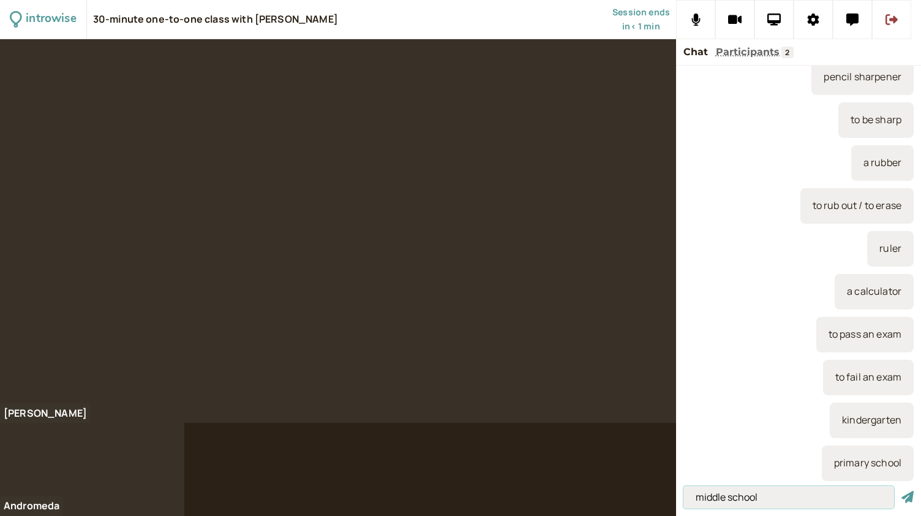
type input "middle school"
click at [902, 491] on button "submit" at bounding box center [908, 497] width 12 height 13
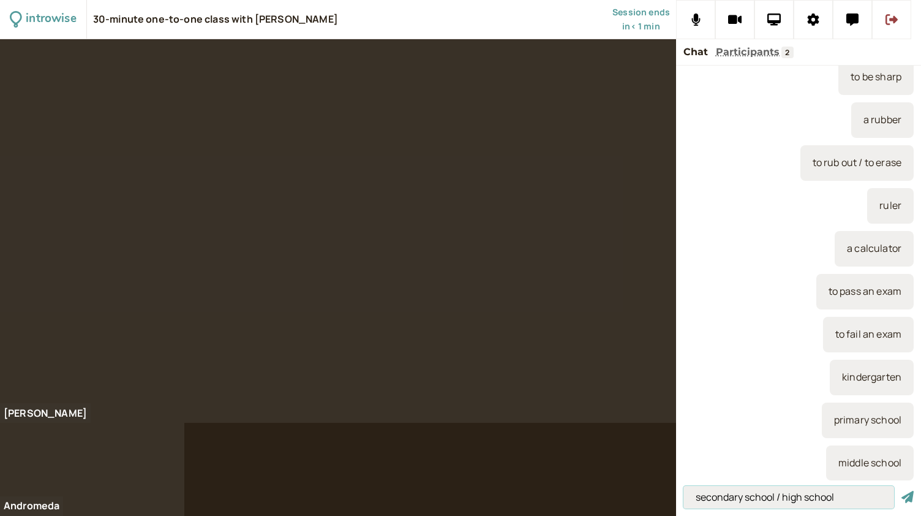
type input "secondary school / high school"
click at [902, 491] on button "submit" at bounding box center [908, 497] width 12 height 13
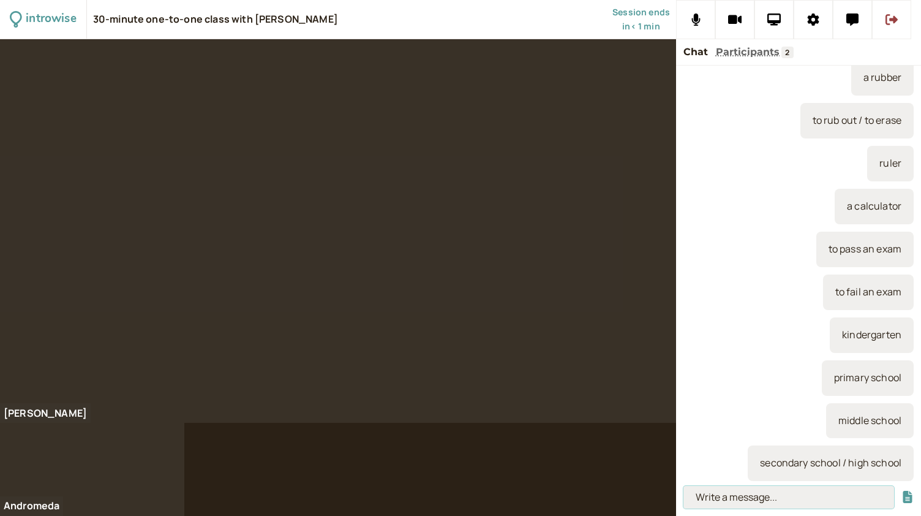
click at [718, 494] on input at bounding box center [789, 497] width 211 height 23
type input "desk"
click at [902, 491] on button "submit" at bounding box center [908, 497] width 12 height 13
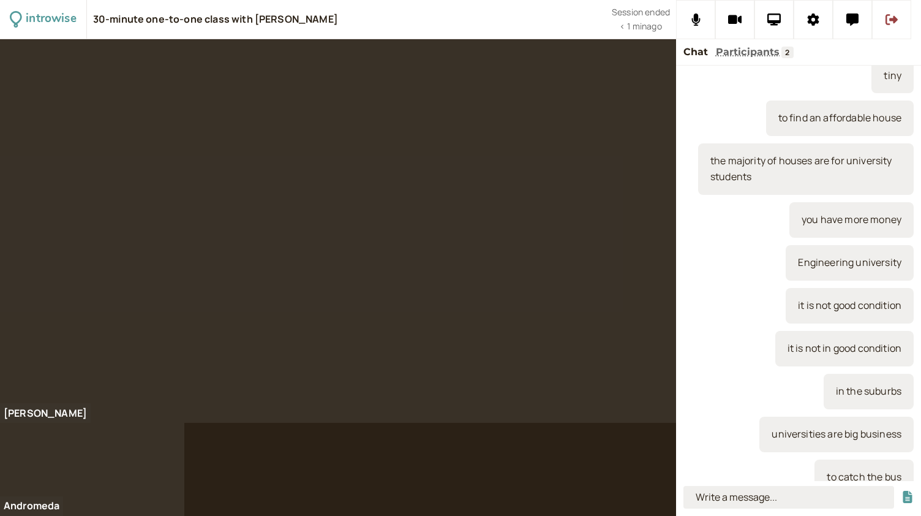
scroll to position [581, 0]
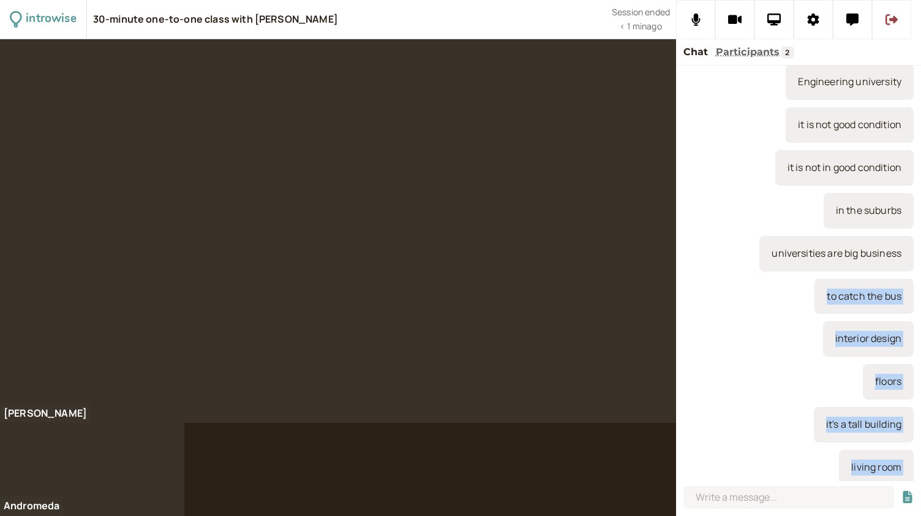
drag, startPoint x: 894, startPoint y: 464, endPoint x: 807, endPoint y: 304, distance: 182.0
click at [807, 304] on div "You joined at 4:00 PM I met my friends I made dinner to review... we review the…" at bounding box center [798, 273] width 245 height 415
copy div "to catch the bus interior design floors it's a tall building living room there …"
